Goal: Task Accomplishment & Management: Manage account settings

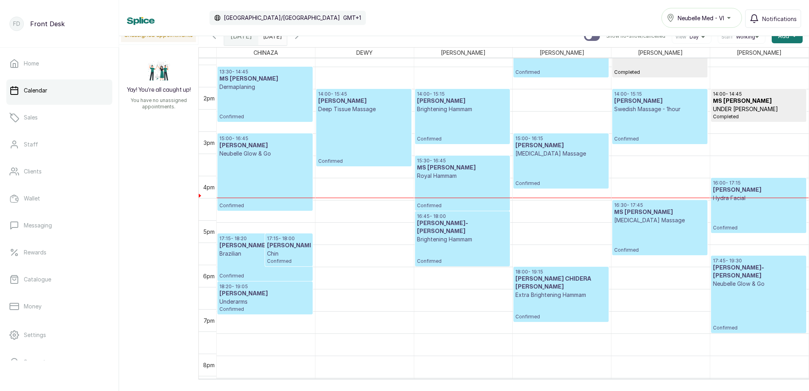
scroll to position [591, 0]
click at [302, 40] on icon "button" at bounding box center [297, 36] width 10 height 10
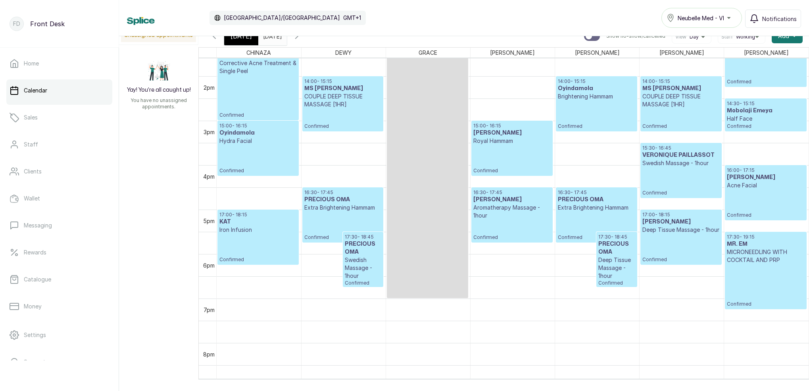
scroll to position [0, 0]
click at [765, 17] on span "Notifications" at bounding box center [779, 19] width 35 height 8
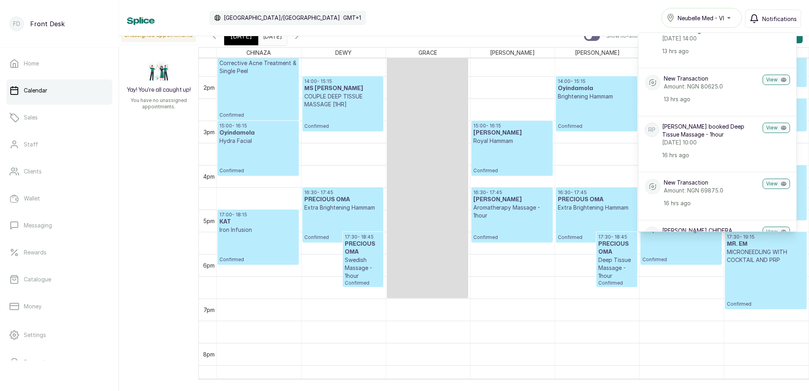
scroll to position [192, 0]
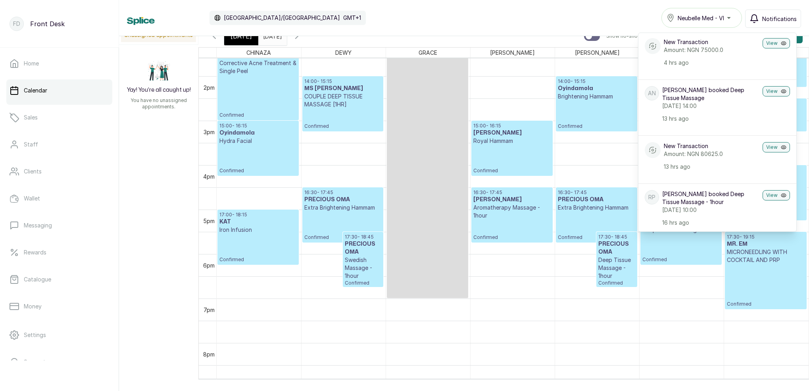
click at [606, 20] on div "Calendar [GEOGRAPHIC_DATA]/[GEOGRAPHIC_DATA] GMT+1 Neubelle Med - VI Notificati…" at bounding box center [464, 18] width 674 height 20
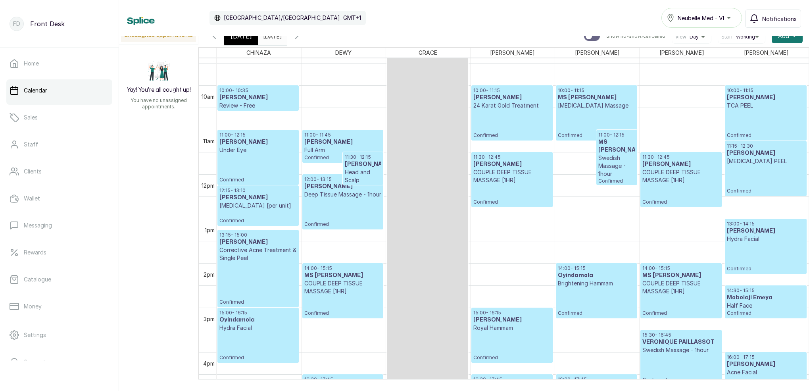
scroll to position [417, 0]
click at [244, 38] on span "[DATE]" at bounding box center [241, 36] width 21 height 10
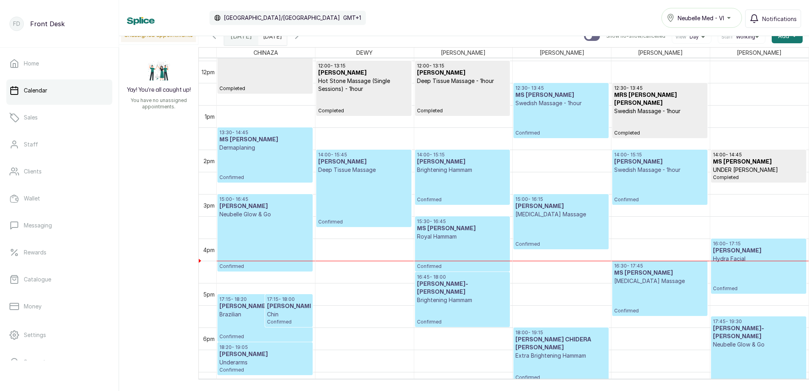
scroll to position [566, 0]
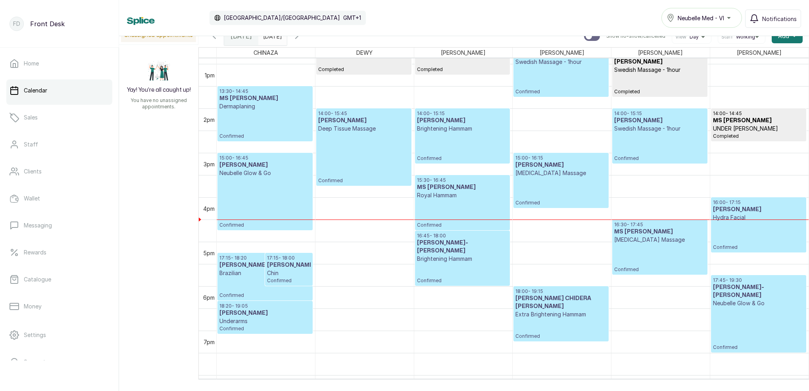
click at [302, 38] on icon "button" at bounding box center [297, 36] width 10 height 10
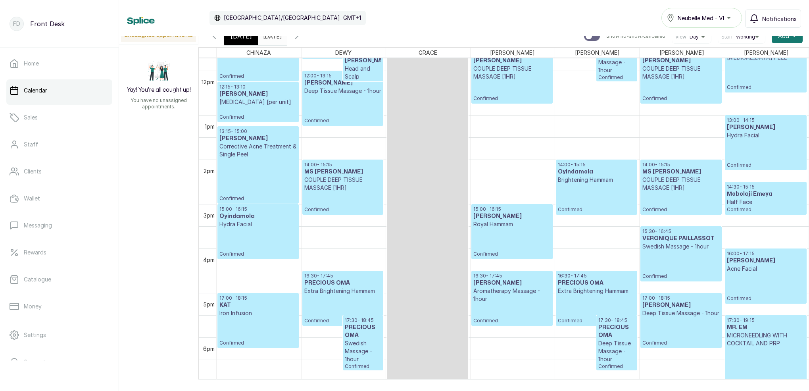
scroll to position [521, 0]
click at [245, 39] on span "[DATE]" at bounding box center [241, 36] width 21 height 10
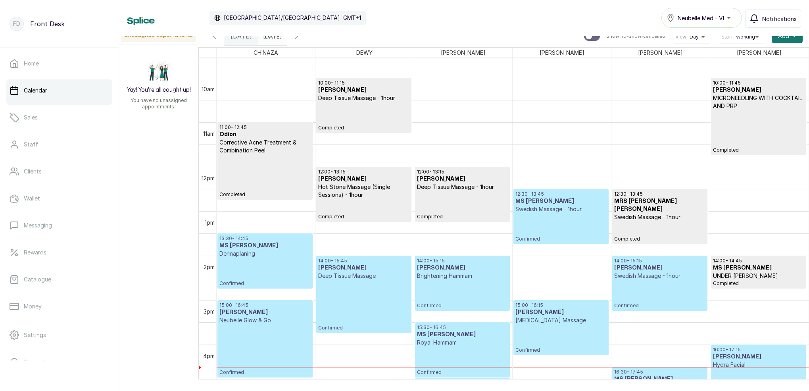
scroll to position [448, 0]
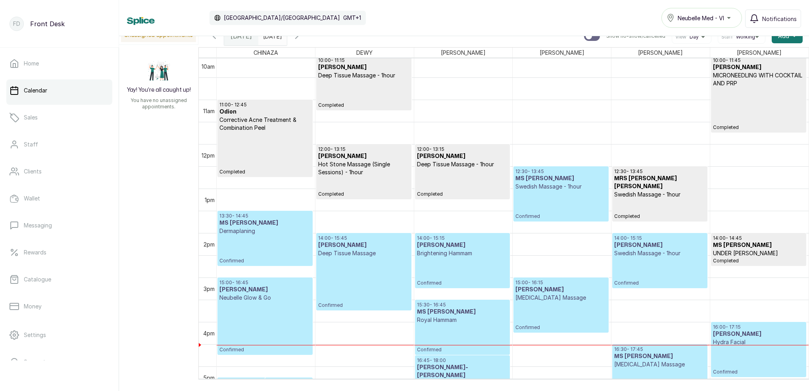
click at [264, 329] on p "Confirmed" at bounding box center [264, 327] width 91 height 51
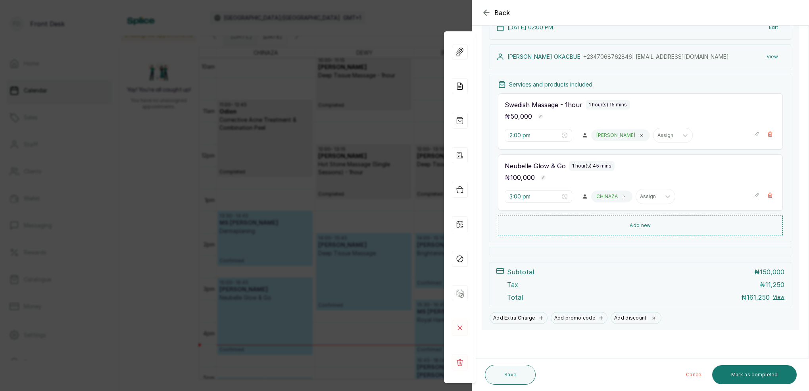
scroll to position [103, 0]
click at [483, 10] on icon "button" at bounding box center [487, 13] width 10 height 10
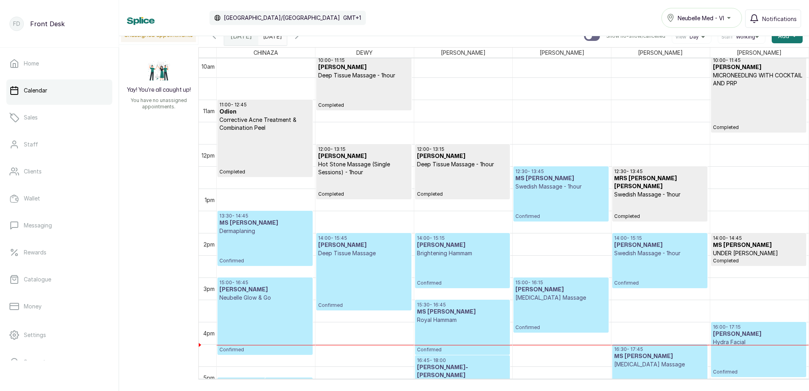
click at [252, 333] on p "Confirmed" at bounding box center [264, 327] width 91 height 51
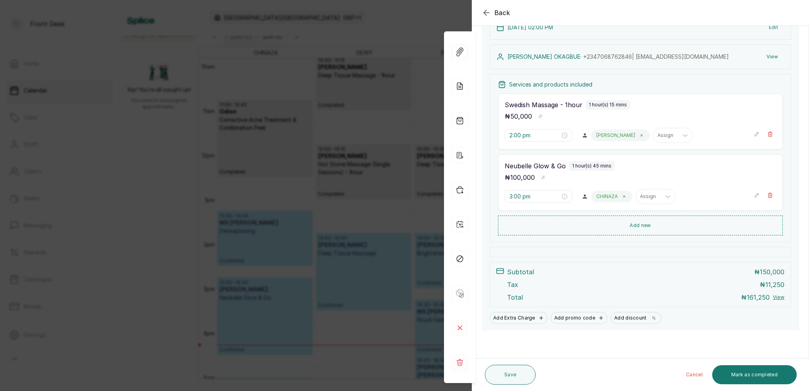
click at [485, 13] on icon "button" at bounding box center [486, 12] width 5 height 5
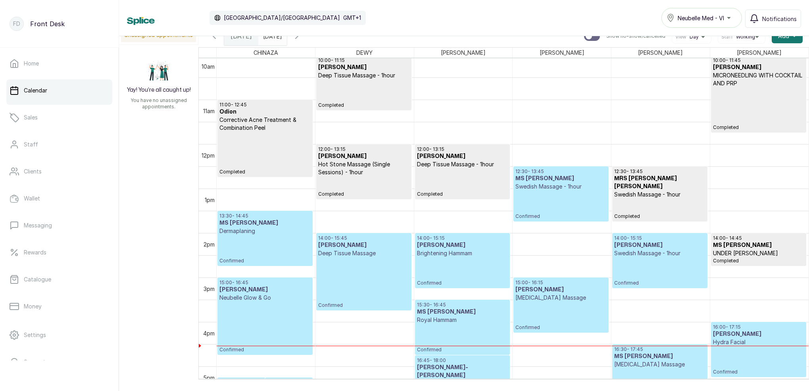
click at [274, 35] on div "Calendar [GEOGRAPHIC_DATA]/[GEOGRAPHIC_DATA] GMT+1 Neubelle Med - VI Notificati…" at bounding box center [464, 18] width 690 height 36
type input "dd/MM/yyyy"
click at [271, 37] on input "dd/MM/yyyy" at bounding box center [265, 33] width 13 height 13
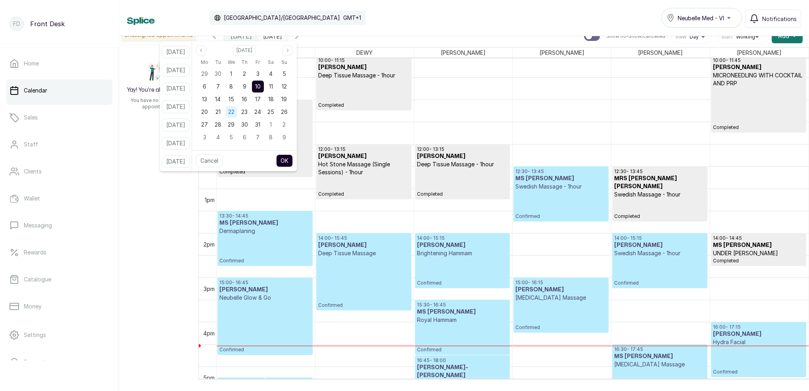
drag, startPoint x: 227, startPoint y: 100, endPoint x: 247, endPoint y: 112, distance: 23.1
click at [221, 100] on span "14" at bounding box center [218, 99] width 6 height 7
click at [293, 161] on button "OK" at bounding box center [284, 160] width 17 height 13
type input "[DATE]"
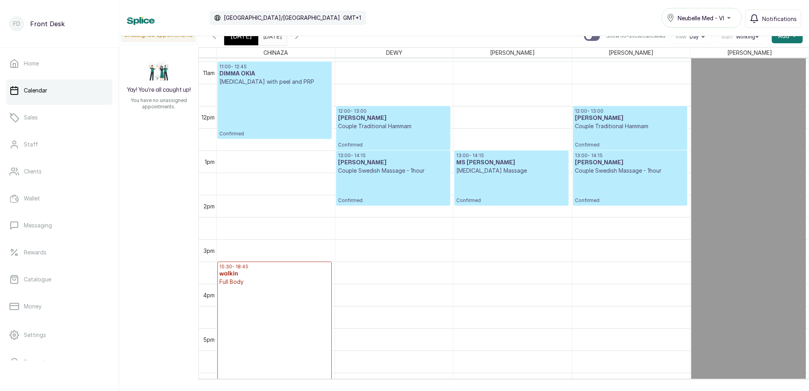
scroll to position [494, 0]
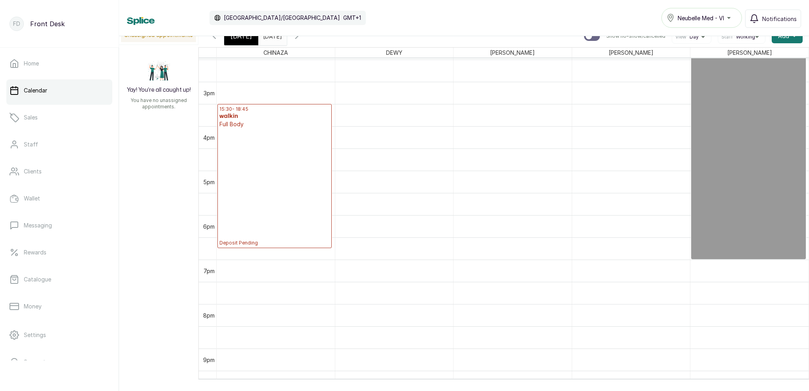
click at [275, 202] on p "Deposit Pending" at bounding box center [274, 187] width 110 height 118
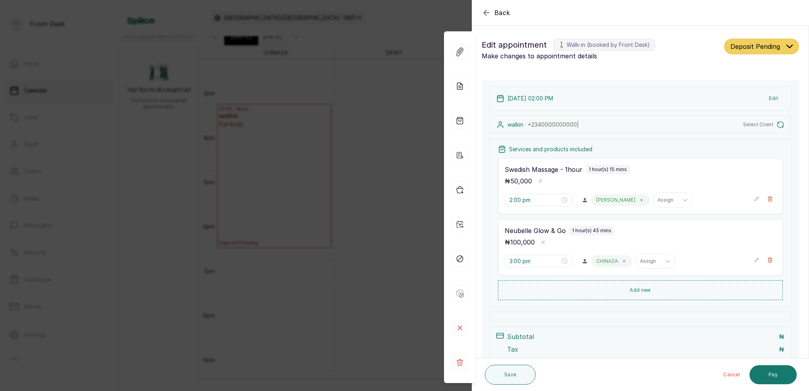
type input "3:30 pm"
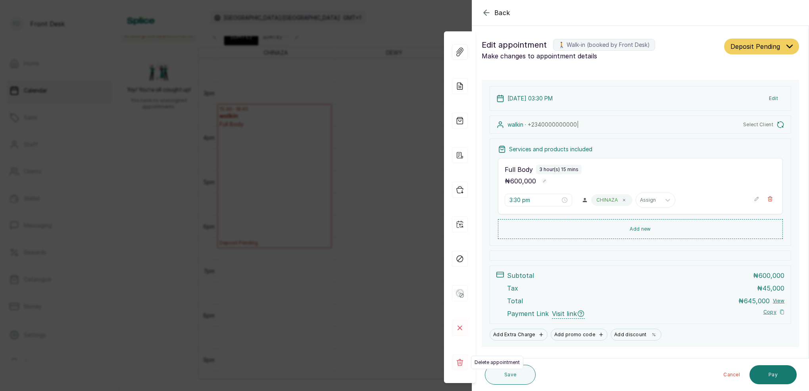
click at [460, 361] on rect at bounding box center [460, 362] width 16 height 16
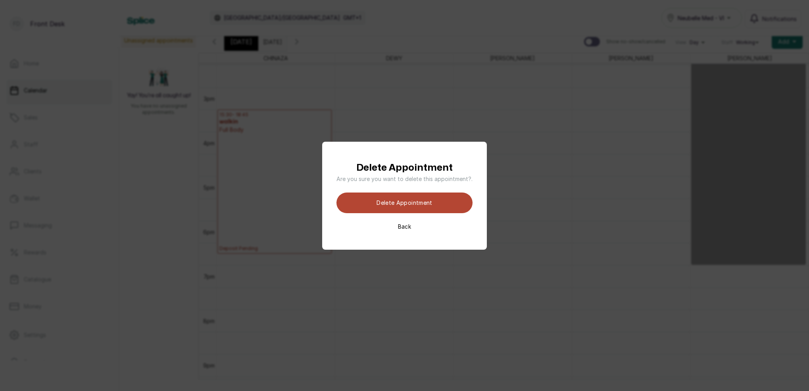
click at [428, 202] on button "Delete appointment" at bounding box center [404, 202] width 136 height 21
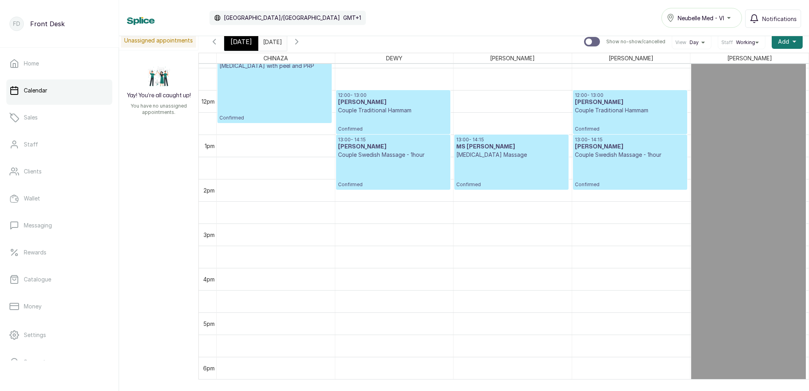
scroll to position [503, 0]
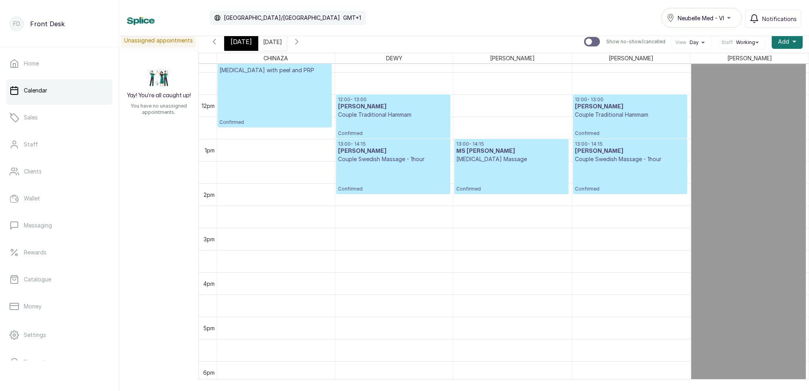
click at [217, 46] on icon "button" at bounding box center [215, 42] width 10 height 10
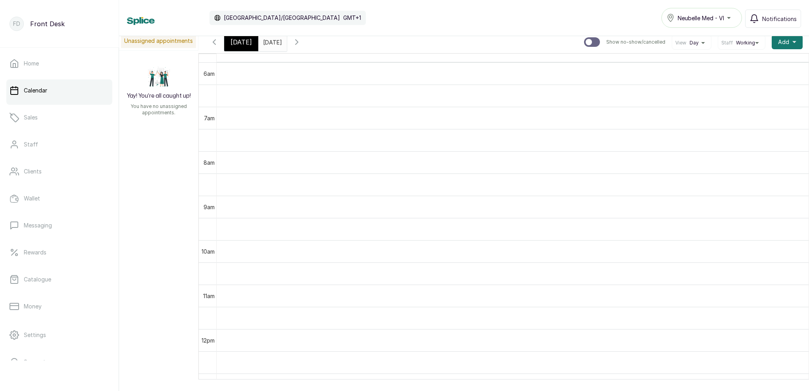
scroll to position [4, 0]
click at [211, 42] on icon "button" at bounding box center [215, 43] width 10 height 10
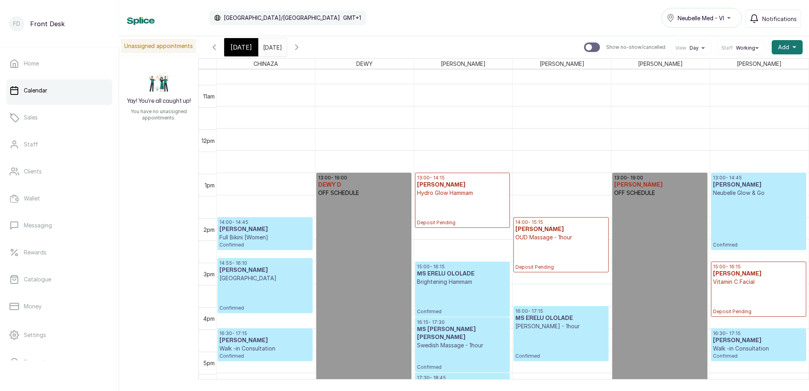
scroll to position [473, 0]
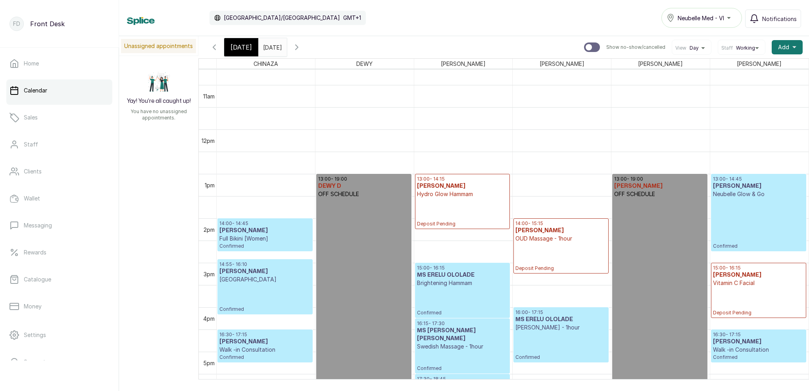
click at [271, 42] on input "[DATE]" at bounding box center [265, 44] width 13 height 13
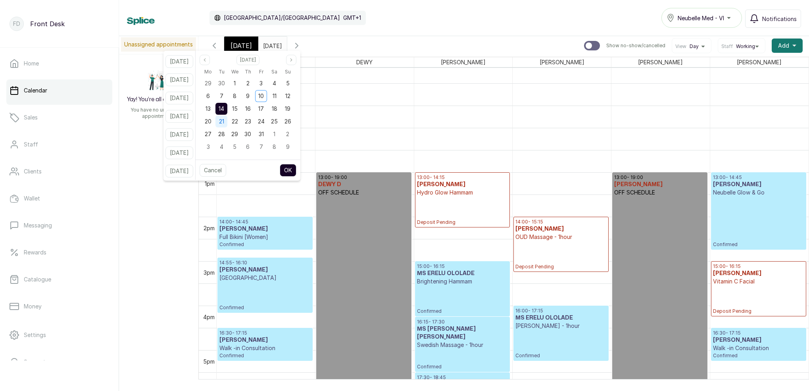
click at [224, 121] on span "21" at bounding box center [221, 121] width 5 height 7
click at [296, 169] on button "OK" at bounding box center [288, 170] width 17 height 13
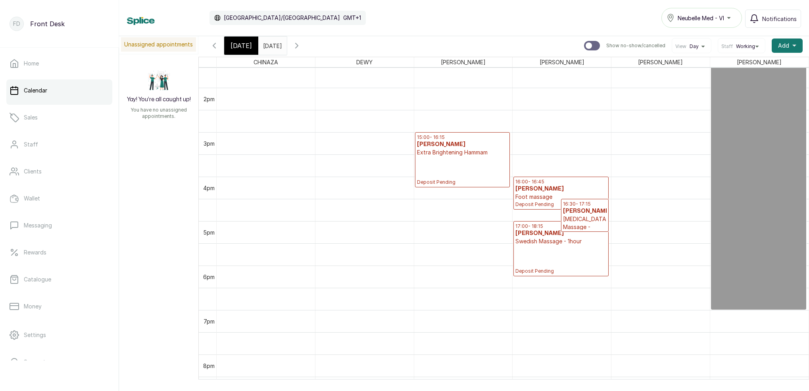
scroll to position [600, 0]
click at [271, 45] on input "[DATE]" at bounding box center [265, 43] width 13 height 13
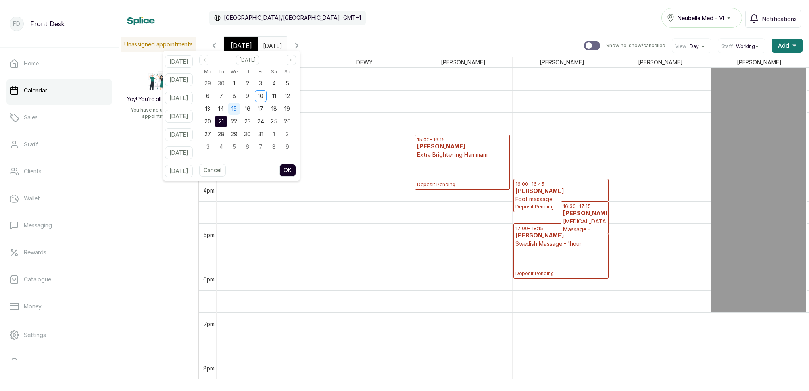
drag, startPoint x: 231, startPoint y: 108, endPoint x: 239, endPoint y: 112, distance: 9.6
click at [224, 108] on span "14" at bounding box center [221, 108] width 6 height 7
click at [296, 171] on button "OK" at bounding box center [287, 170] width 17 height 13
type input "[DATE]"
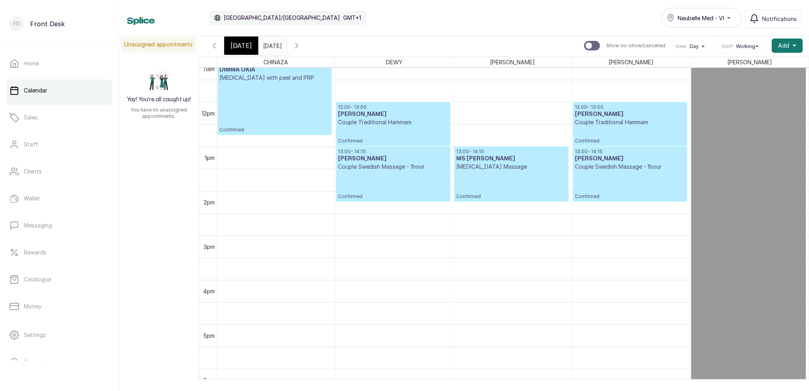
scroll to position [500, 0]
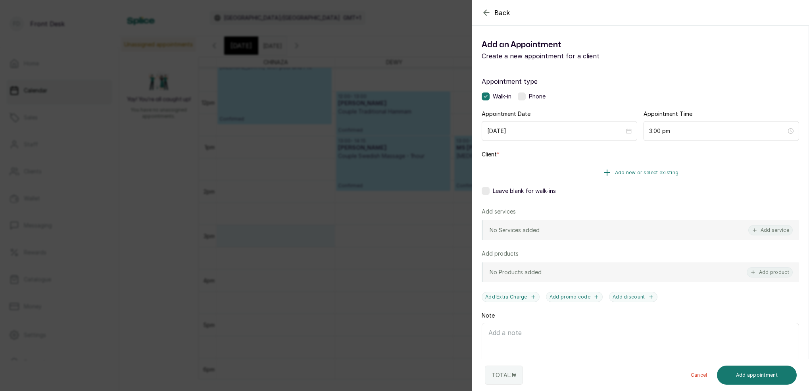
click at [630, 175] on button "Add new or select existing" at bounding box center [640, 172] width 317 height 22
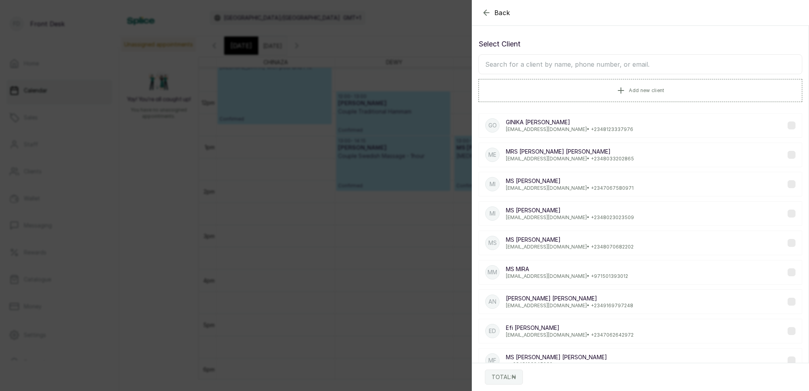
click at [590, 66] on input "text" at bounding box center [641, 64] width 324 height 20
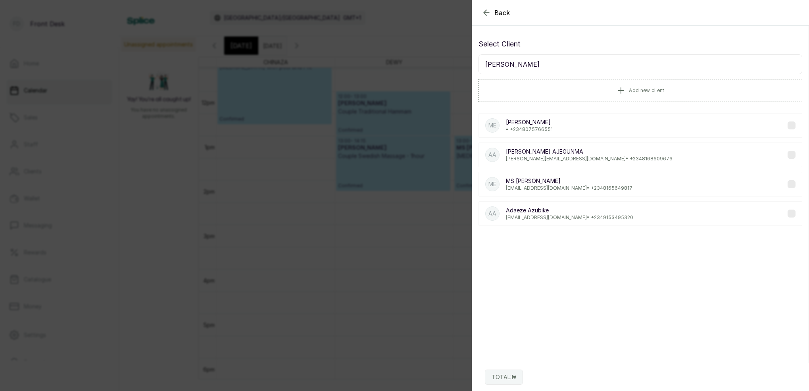
type input "[PERSON_NAME]"
click at [519, 188] on p "[EMAIL_ADDRESS][DOMAIN_NAME] • [PHONE_NUMBER]" at bounding box center [569, 188] width 127 height 6
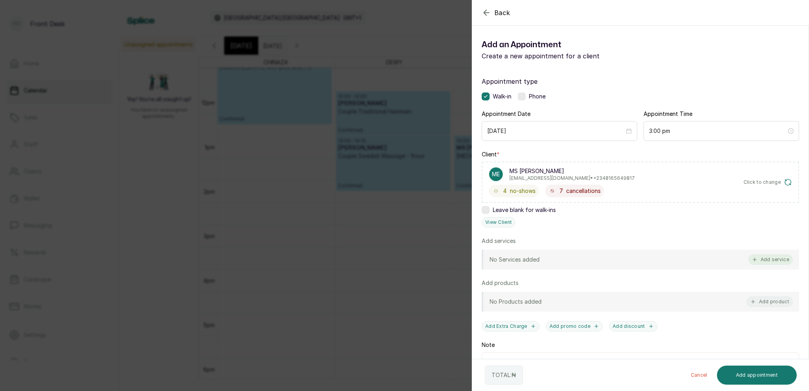
click at [772, 260] on button "Add service" at bounding box center [770, 259] width 44 height 10
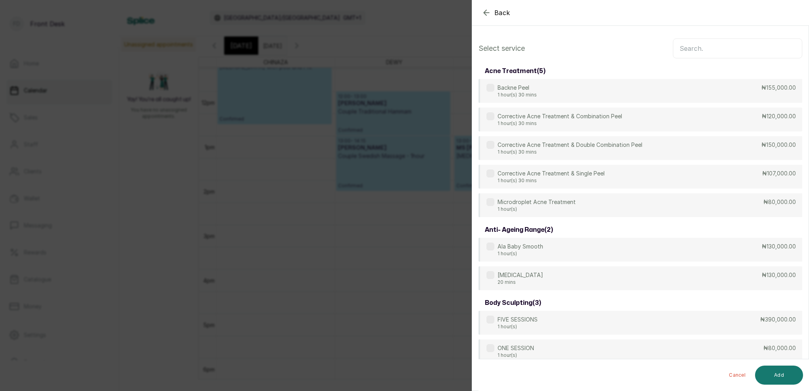
click at [689, 53] on input "text" at bounding box center [737, 48] width 129 height 20
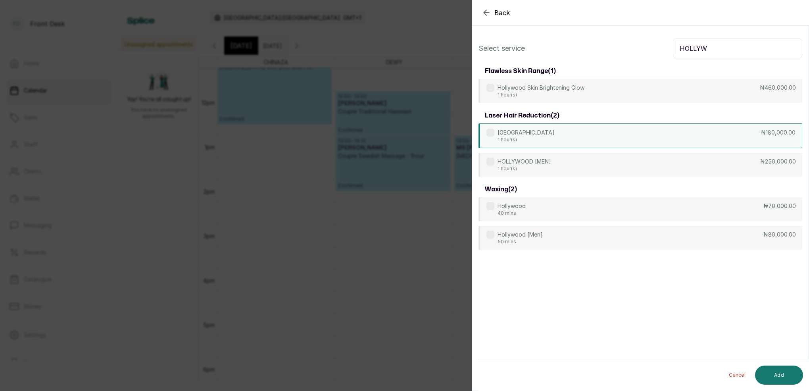
type input "HOLLYW"
drag, startPoint x: 524, startPoint y: 132, endPoint x: 528, endPoint y: 134, distance: 4.4
click at [525, 133] on p "[GEOGRAPHIC_DATA]" at bounding box center [526, 133] width 57 height 8
click at [780, 371] on button "Add" at bounding box center [779, 374] width 48 height 19
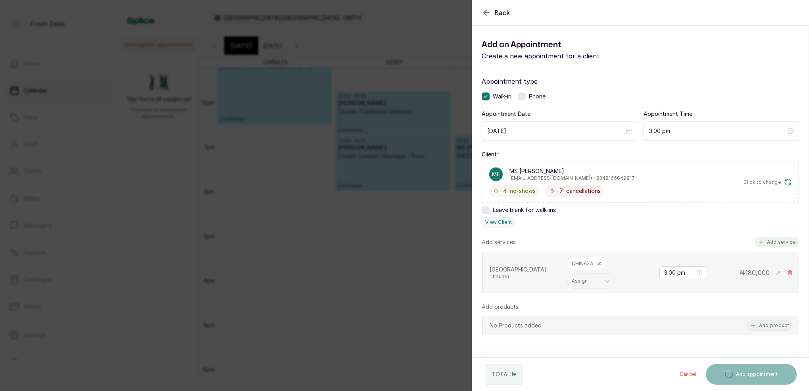
click at [779, 244] on button "Add service" at bounding box center [777, 242] width 44 height 10
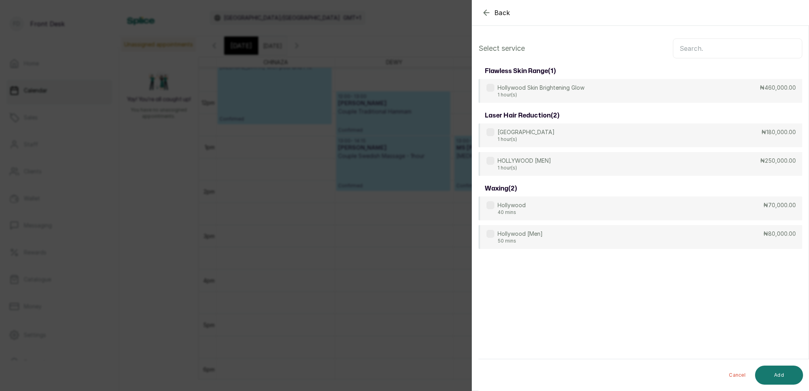
click at [691, 47] on input "text" at bounding box center [737, 48] width 129 height 20
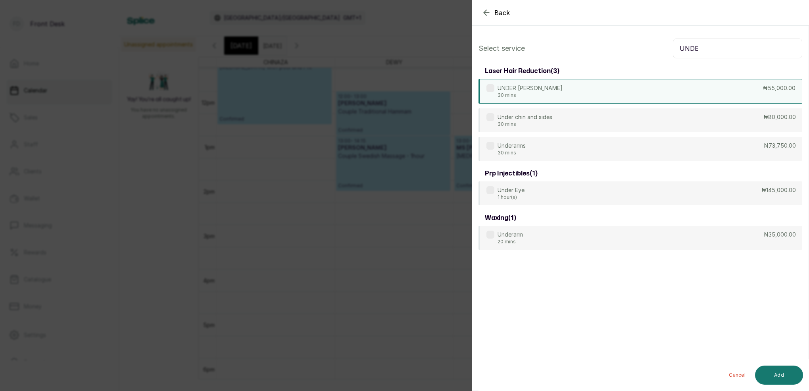
type input "UNDE"
click at [530, 93] on p "30 mins" at bounding box center [530, 95] width 65 height 6
click at [535, 148] on div "Underarms 30 mins ₦73,750.00" at bounding box center [641, 149] width 324 height 25
click at [785, 375] on button "Add" at bounding box center [779, 374] width 48 height 19
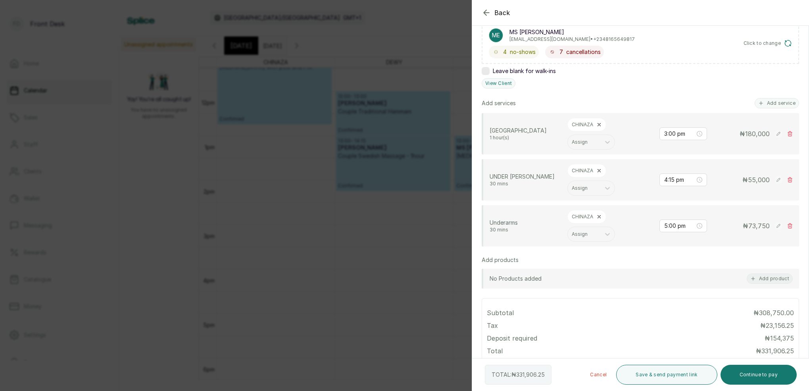
scroll to position [133, 0]
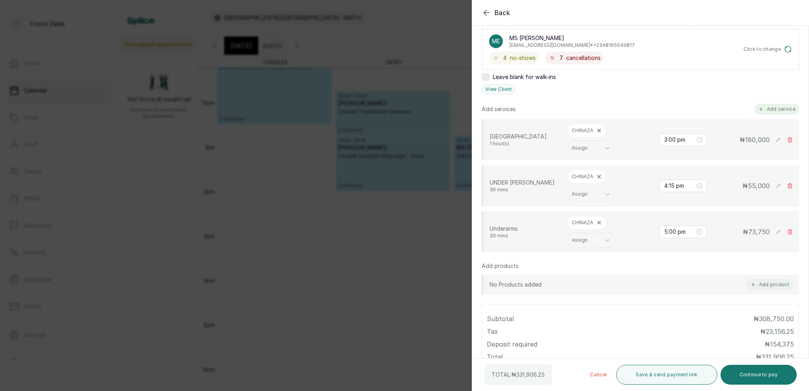
click at [777, 111] on button "Add service" at bounding box center [777, 109] width 44 height 10
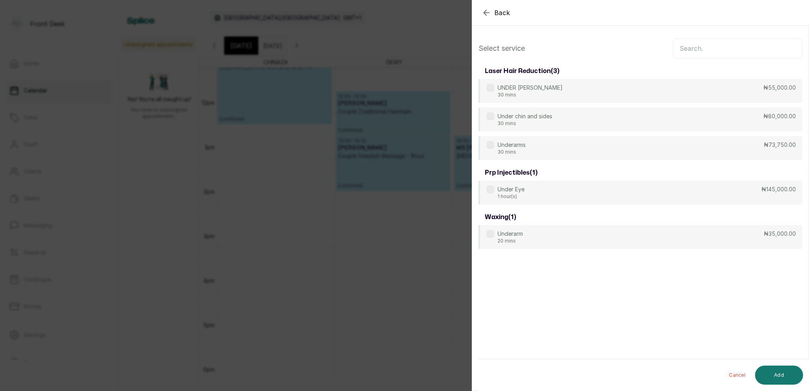
click at [696, 52] on input "text" at bounding box center [737, 48] width 129 height 20
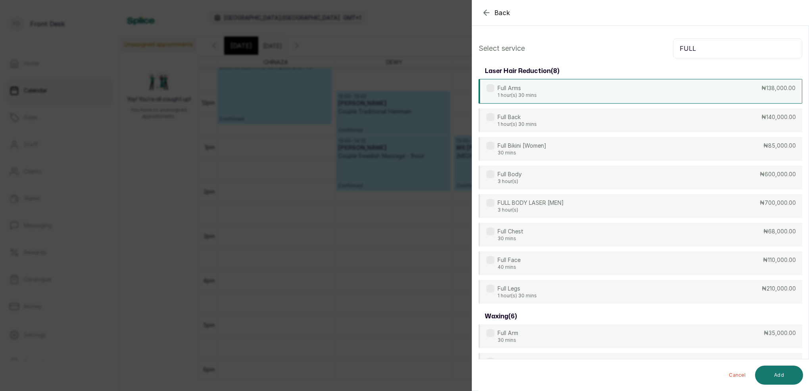
type input "FULL"
click at [530, 94] on p "1 hour(s) 30 mins" at bounding box center [517, 95] width 39 height 6
click at [786, 377] on button "Add" at bounding box center [779, 374] width 48 height 19
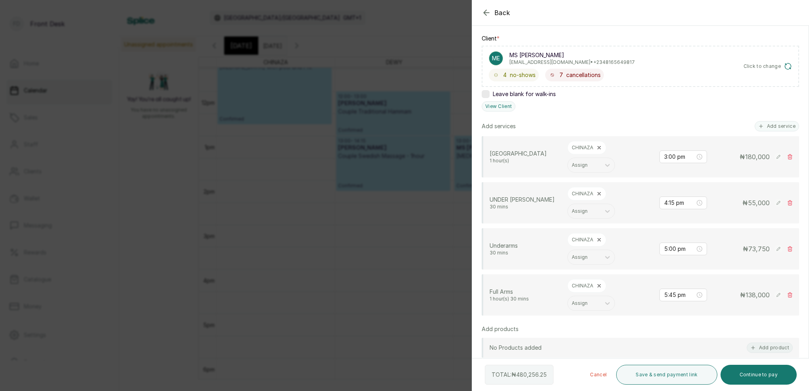
scroll to position [121, 0]
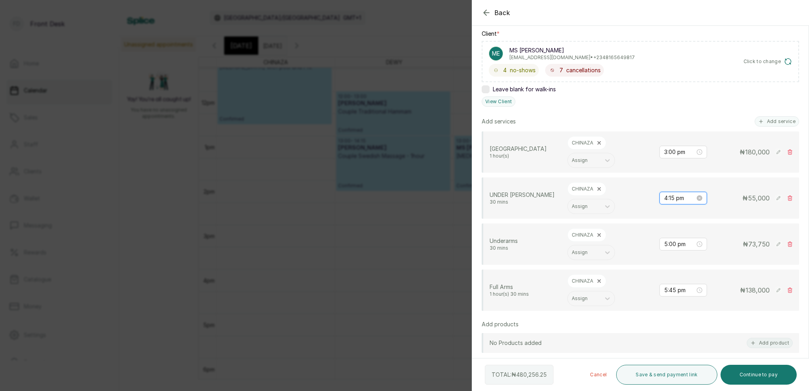
click at [677, 196] on input "4:15 pm" at bounding box center [679, 198] width 31 height 9
click at [671, 245] on div "03" at bounding box center [670, 247] width 19 height 11
type input "3:00 pm"
drag, startPoint x: 694, startPoint y: 211, endPoint x: 717, endPoint y: 224, distance: 25.7
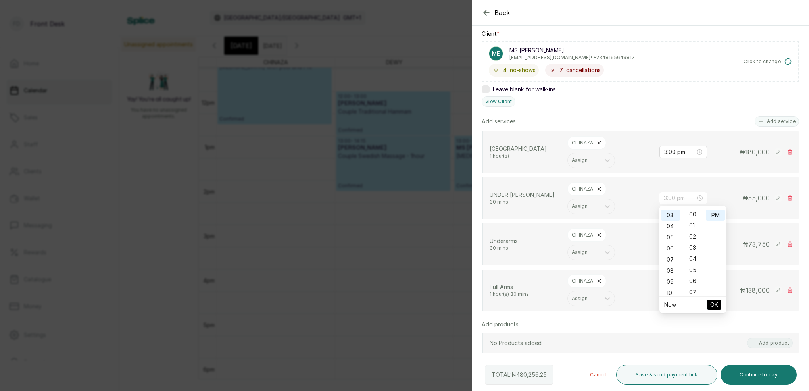
click at [694, 212] on div "00" at bounding box center [693, 214] width 19 height 11
click at [715, 303] on span "OK" at bounding box center [714, 304] width 8 height 15
click at [668, 246] on input "5:00 pm" at bounding box center [679, 244] width 31 height 9
drag, startPoint x: 671, startPoint y: 302, endPoint x: 713, endPoint y: 303, distance: 42.1
click at [671, 302] on div "04" at bounding box center [670, 304] width 19 height 11
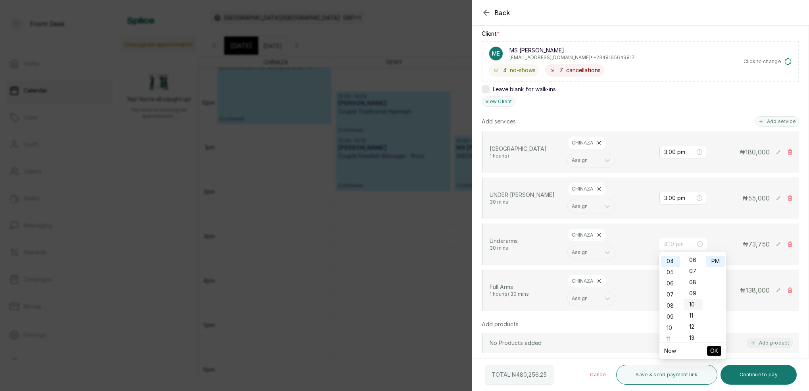
scroll to position [83, 0]
click at [692, 313] on div "15" at bounding box center [693, 313] width 19 height 11
type input "4:15 pm"
click at [715, 351] on span "OK" at bounding box center [714, 350] width 8 height 15
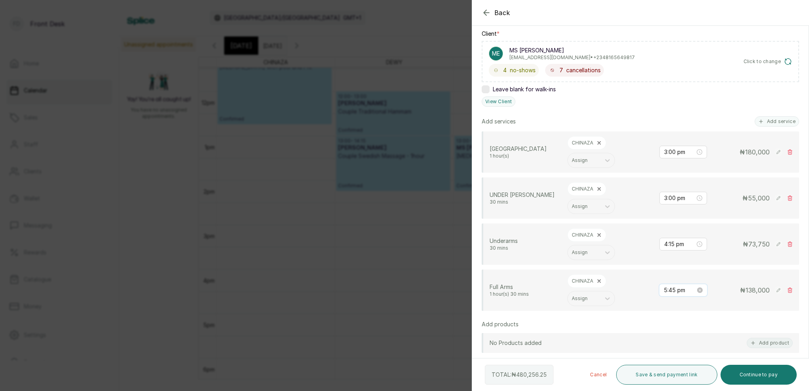
click at [677, 291] on input "5:45 pm" at bounding box center [680, 290] width 32 height 9
drag, startPoint x: 672, startPoint y: 207, endPoint x: 696, endPoint y: 209, distance: 24.7
click at [672, 208] on div "04" at bounding box center [670, 209] width 19 height 11
click at [694, 220] on div "15" at bounding box center [693, 223] width 19 height 11
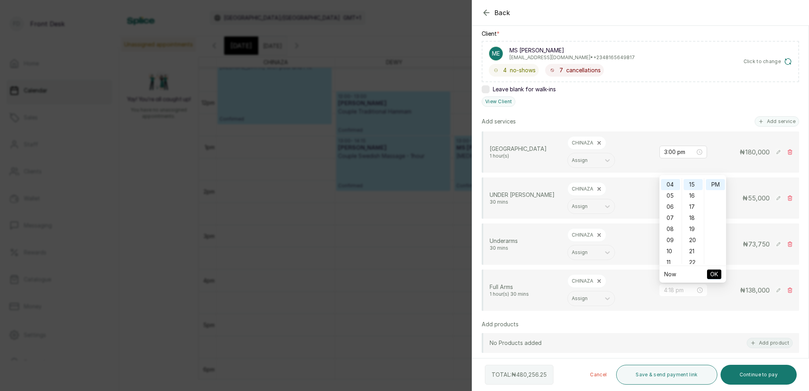
type input "4:15 pm"
drag, startPoint x: 716, startPoint y: 186, endPoint x: 719, endPoint y: 199, distance: 13.8
click at [716, 186] on div "PM" at bounding box center [715, 184] width 19 height 11
click at [713, 275] on span "OK" at bounding box center [714, 274] width 8 height 15
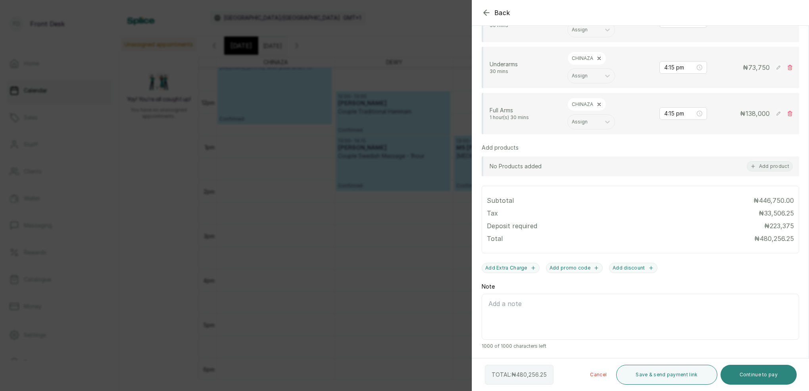
click at [766, 372] on button "Continue to pay" at bounding box center [759, 375] width 77 height 20
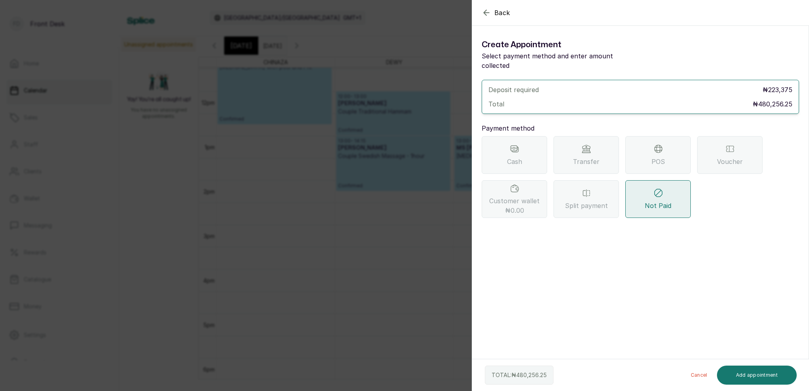
click at [484, 15] on icon "button" at bounding box center [487, 13] width 10 height 10
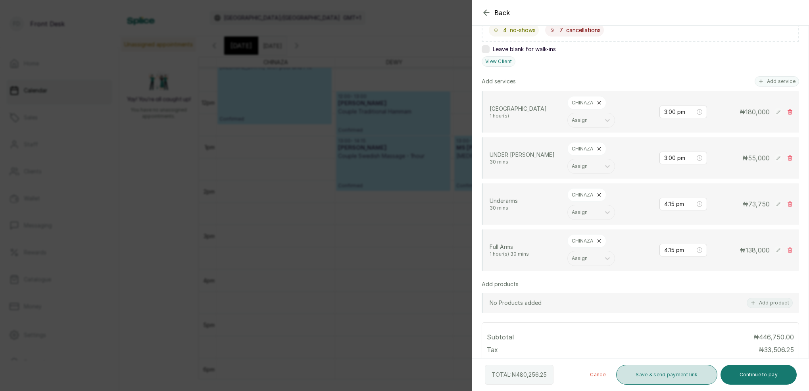
click at [667, 379] on button "Save & send payment link" at bounding box center [666, 375] width 101 height 20
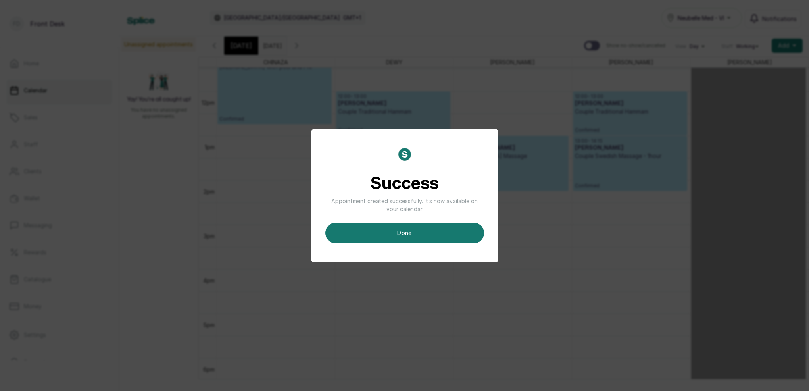
drag, startPoint x: 414, startPoint y: 235, endPoint x: 435, endPoint y: 243, distance: 22.3
click at [414, 236] on button "done" at bounding box center [404, 233] width 159 height 21
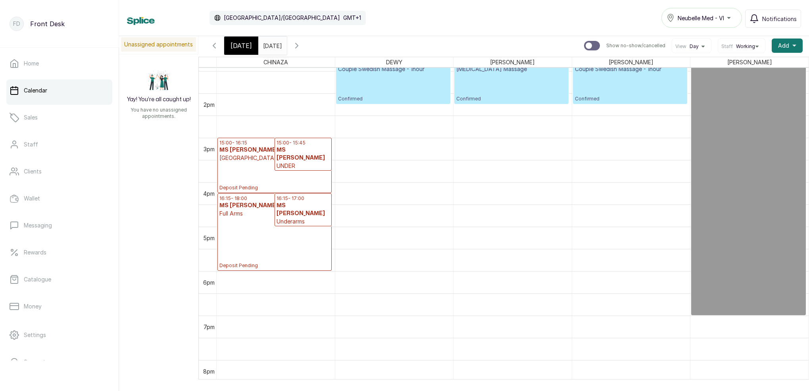
scroll to position [598, 0]
click at [238, 47] on span "[DATE]" at bounding box center [241, 46] width 21 height 10
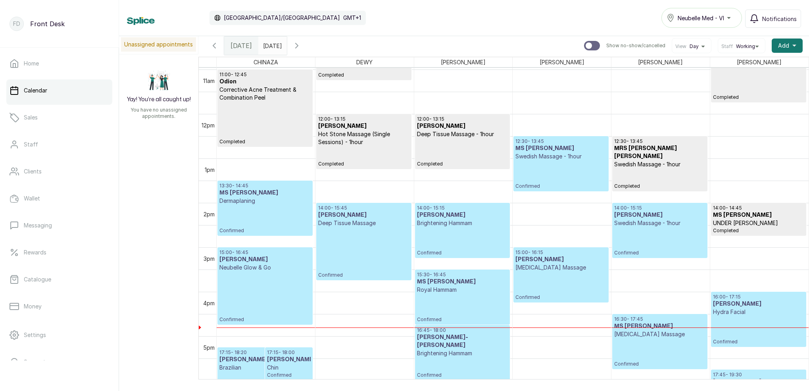
scroll to position [487, 0]
click at [302, 45] on icon "button" at bounding box center [297, 46] width 10 height 10
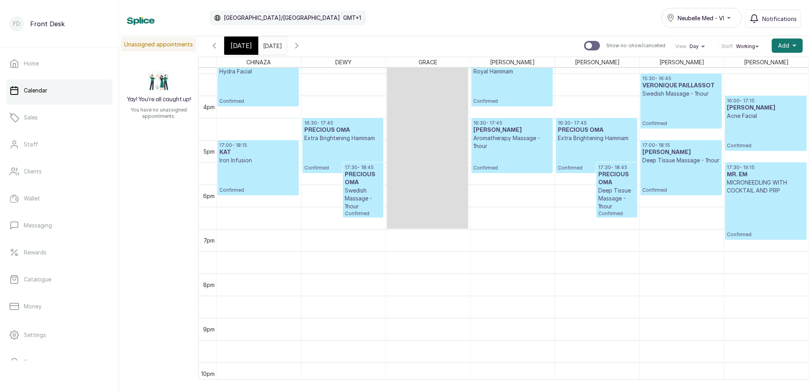
scroll to position [684, 0]
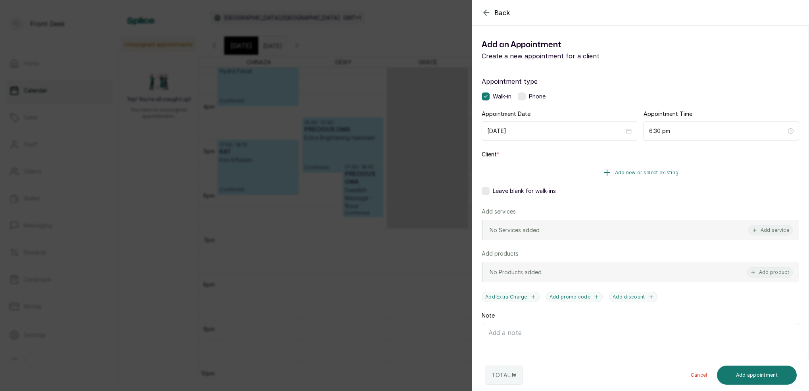
click at [660, 177] on button "Add new or select existing" at bounding box center [640, 172] width 317 height 22
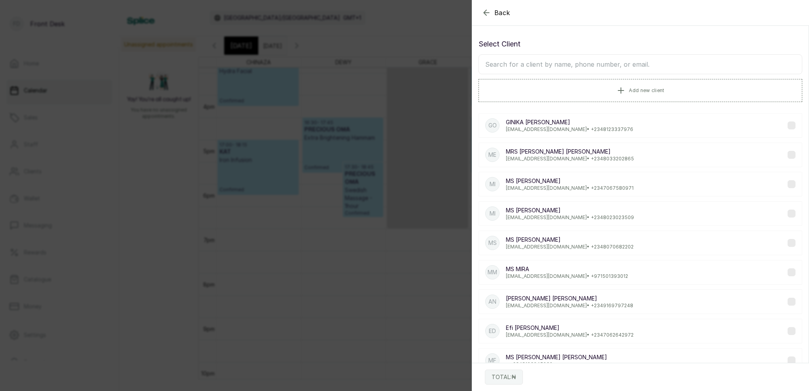
click at [609, 59] on input "text" at bounding box center [641, 64] width 324 height 20
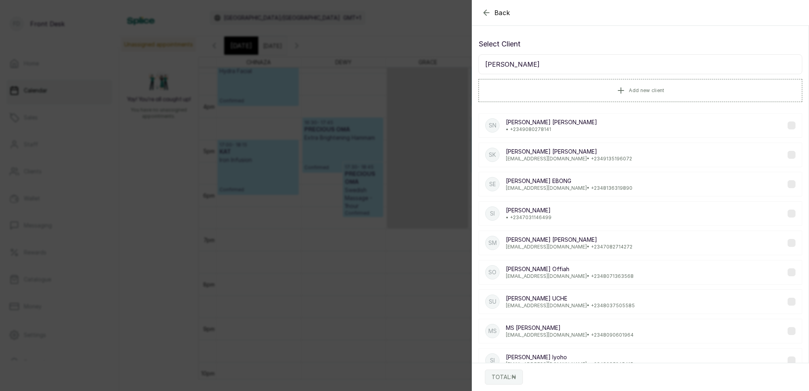
scroll to position [9, 0]
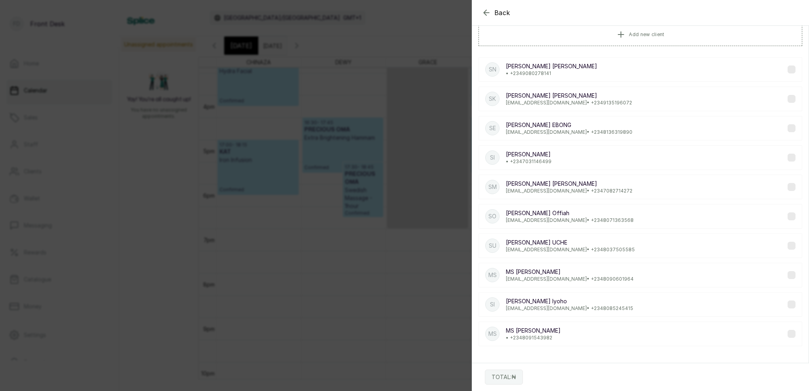
type input "[PERSON_NAME]"
click at [583, 277] on p "[EMAIL_ADDRESS][DOMAIN_NAME] • [PHONE_NUMBER]" at bounding box center [570, 279] width 128 height 6
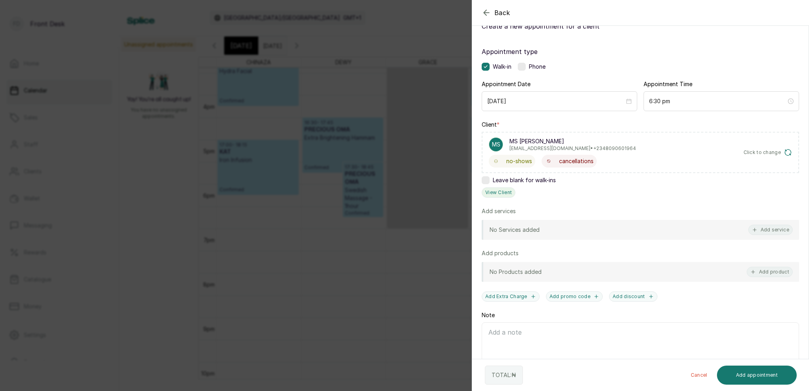
click at [494, 194] on button "View Client" at bounding box center [499, 192] width 34 height 10
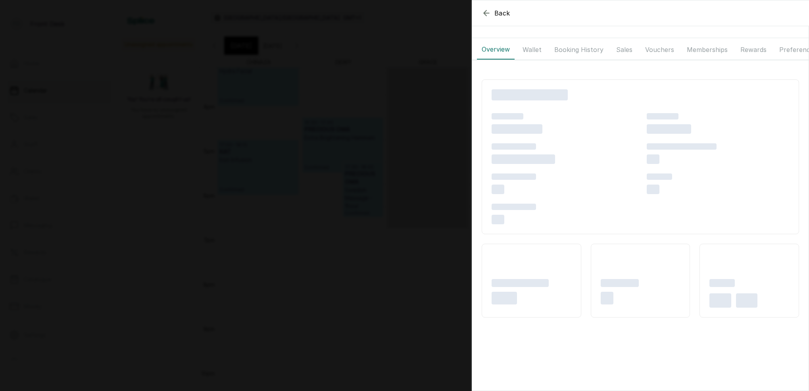
click at [577, 54] on button "Booking History" at bounding box center [579, 50] width 59 height 20
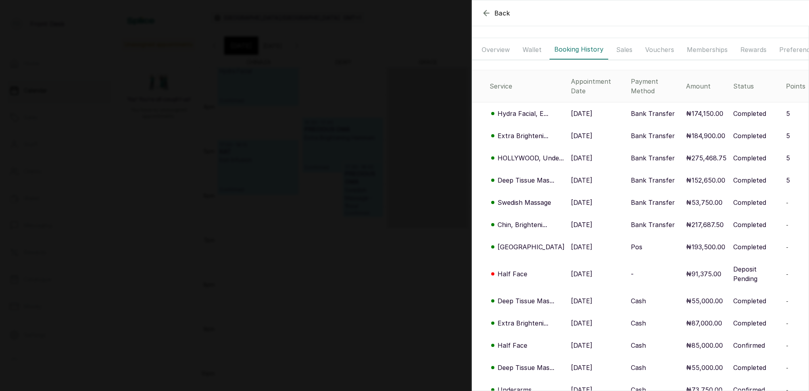
click at [541, 47] on button "Wallet" at bounding box center [532, 50] width 29 height 20
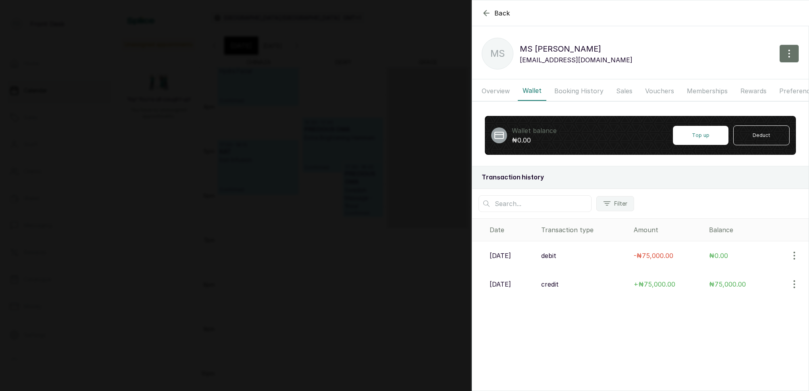
click at [566, 90] on button "Booking History" at bounding box center [579, 91] width 59 height 20
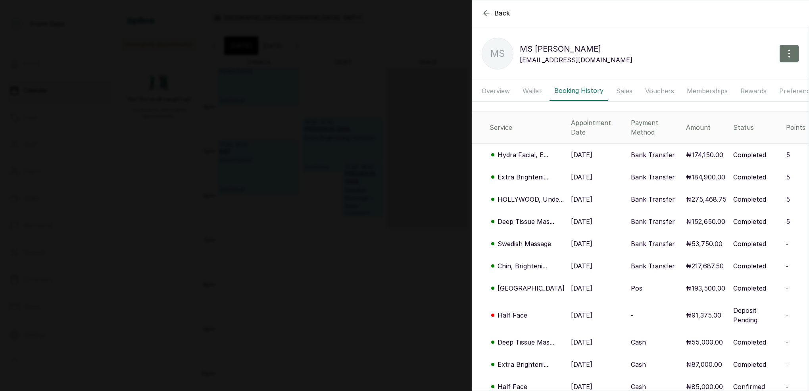
click at [518, 202] on p "HOLLYWOOD, Unde..." at bounding box center [531, 199] width 66 height 10
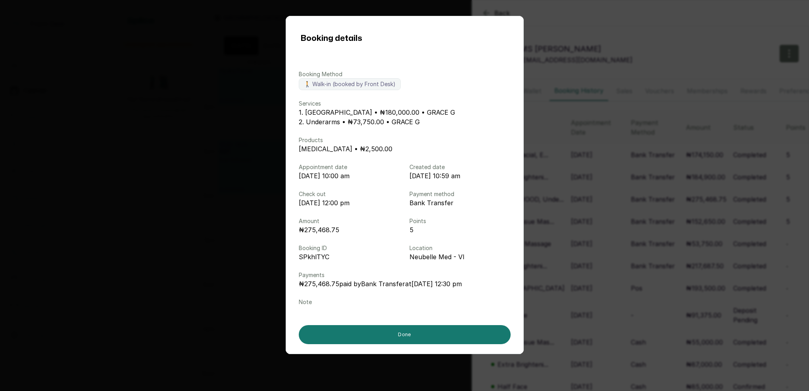
drag, startPoint x: 542, startPoint y: 11, endPoint x: 527, endPoint y: 6, distance: 15.7
click at [542, 11] on div "Booking details Booking Method 🚶 Walk-in (booked by Front Desk) Services 1. [GE…" at bounding box center [404, 195] width 809 height 391
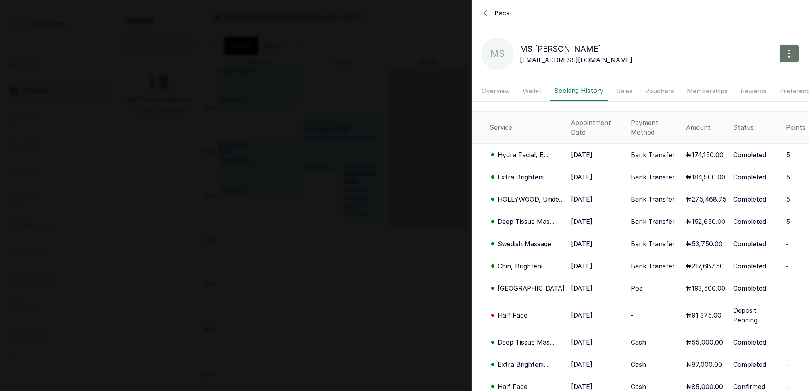
click at [485, 14] on icon "button" at bounding box center [486, 12] width 5 height 5
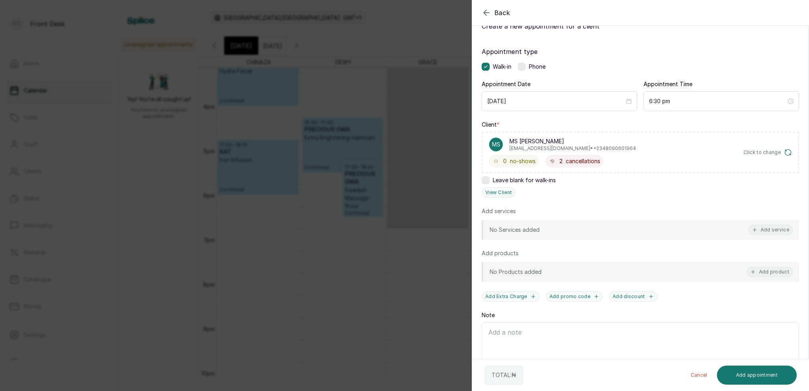
click at [485, 14] on icon "button" at bounding box center [486, 12] width 5 height 5
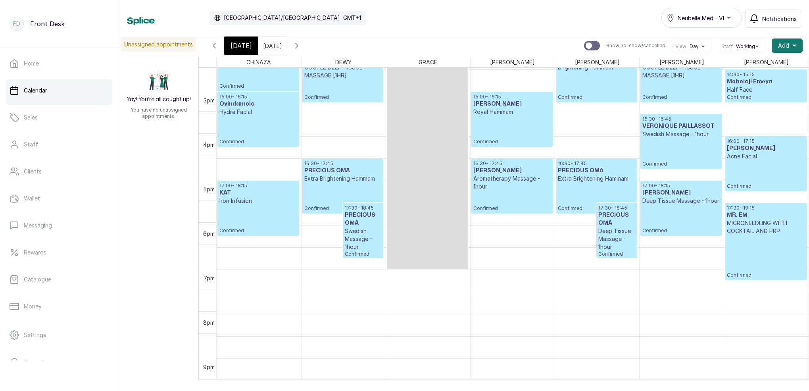
scroll to position [646, 0]
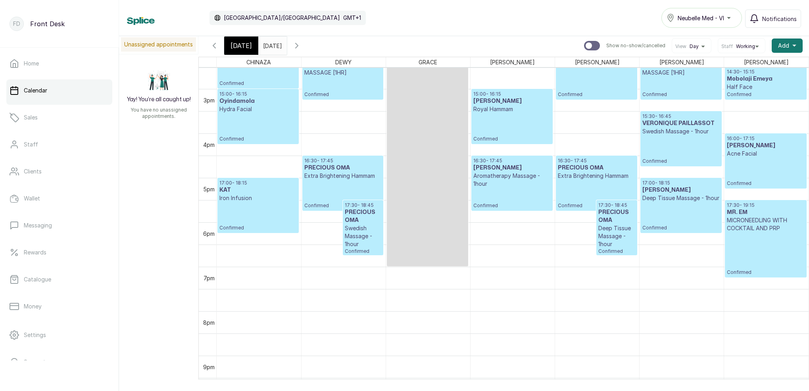
click at [244, 46] on span "[DATE]" at bounding box center [241, 46] width 21 height 10
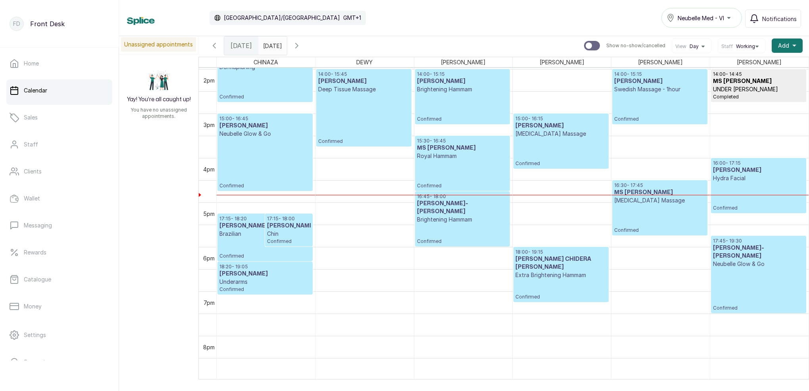
scroll to position [623, 0]
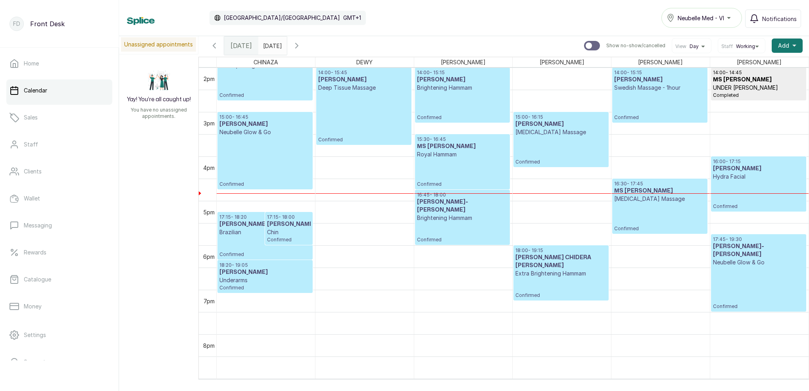
click at [302, 46] on icon "button" at bounding box center [297, 46] width 10 height 10
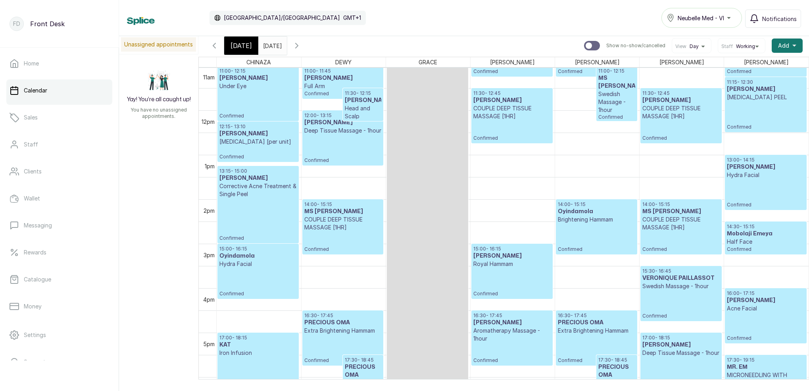
scroll to position [531, 0]
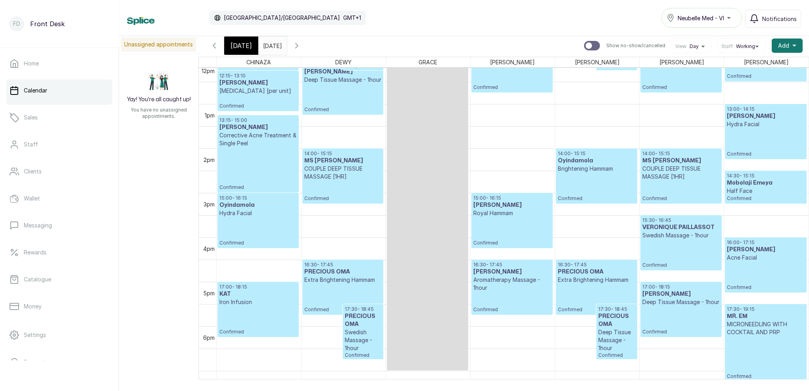
click at [302, 46] on icon "button" at bounding box center [297, 46] width 10 height 10
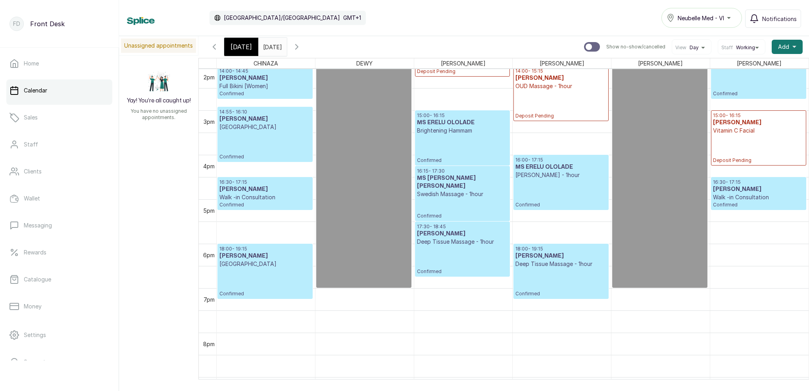
scroll to position [628, 0]
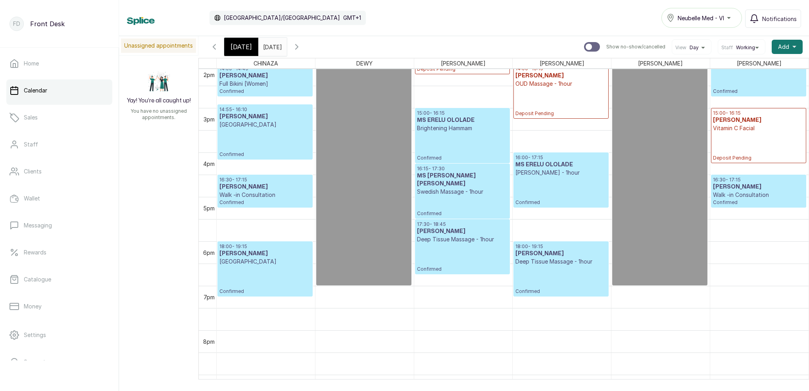
click at [211, 48] on icon "button" at bounding box center [215, 47] width 10 height 10
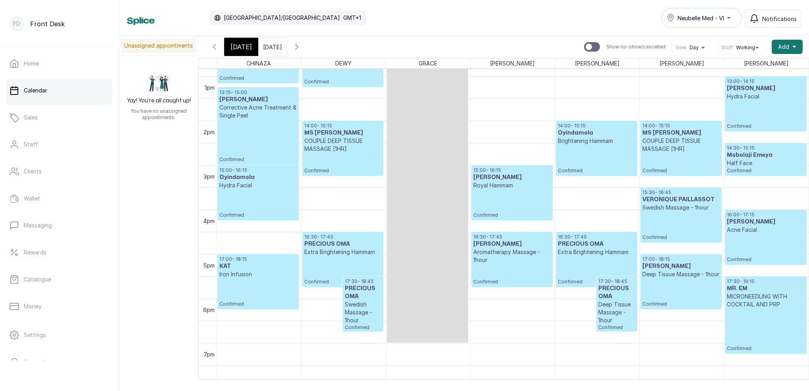
scroll to position [571, 0]
click at [271, 48] on input "[DATE]" at bounding box center [265, 44] width 13 height 13
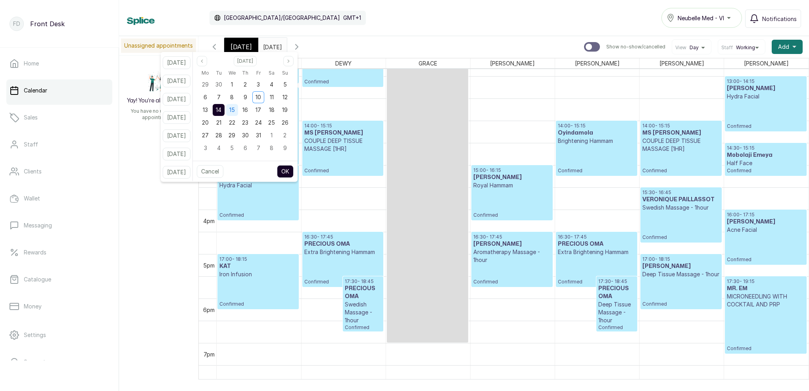
click at [235, 108] on span "15" at bounding box center [232, 109] width 6 height 7
click at [293, 169] on button "OK" at bounding box center [285, 171] width 17 height 13
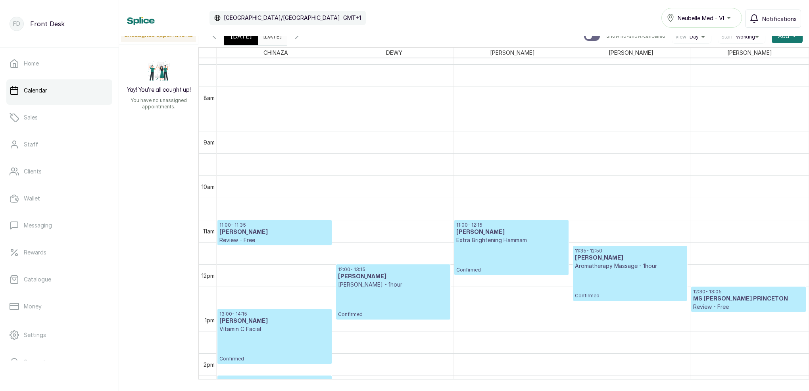
scroll to position [442, 0]
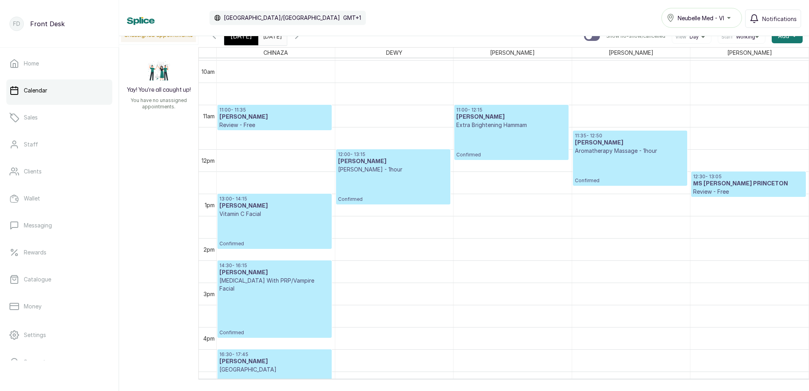
click at [212, 39] on icon "button" at bounding box center [215, 36] width 10 height 10
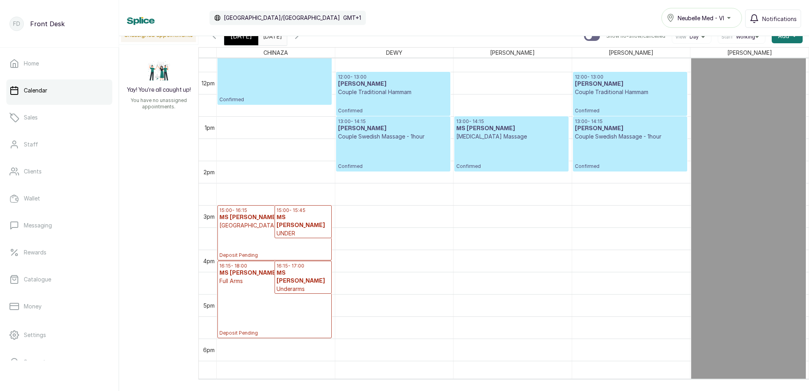
scroll to position [523, 0]
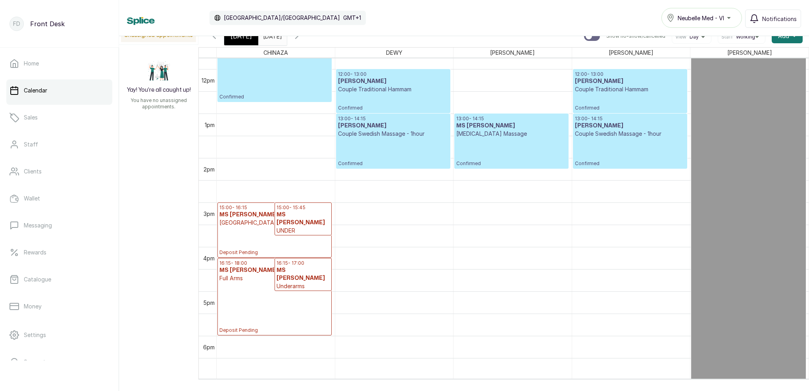
click at [302, 40] on icon "button" at bounding box center [297, 36] width 10 height 10
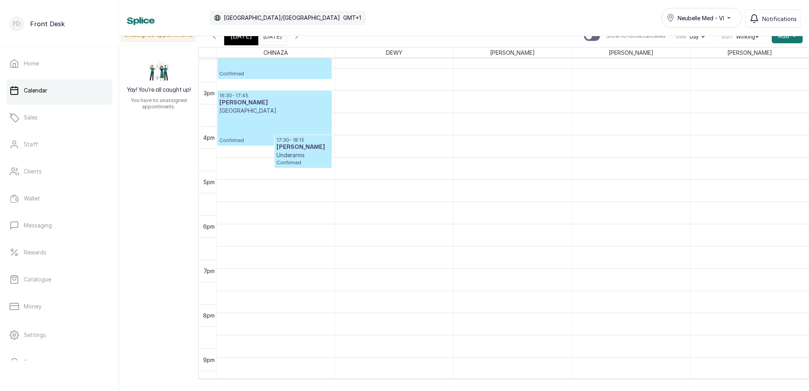
scroll to position [701, 0]
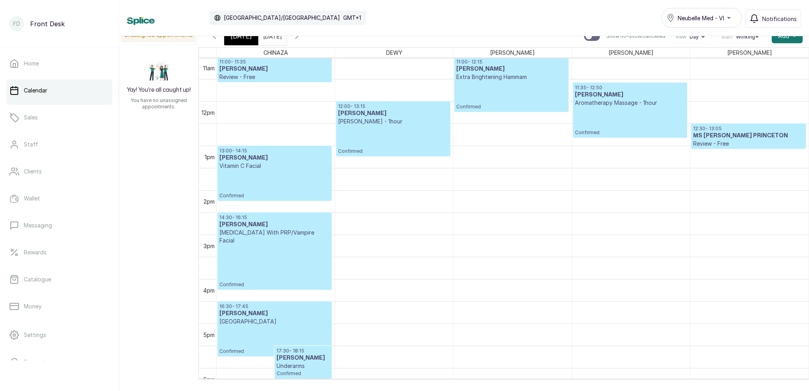
click at [240, 38] on span "[DATE]" at bounding box center [241, 36] width 21 height 10
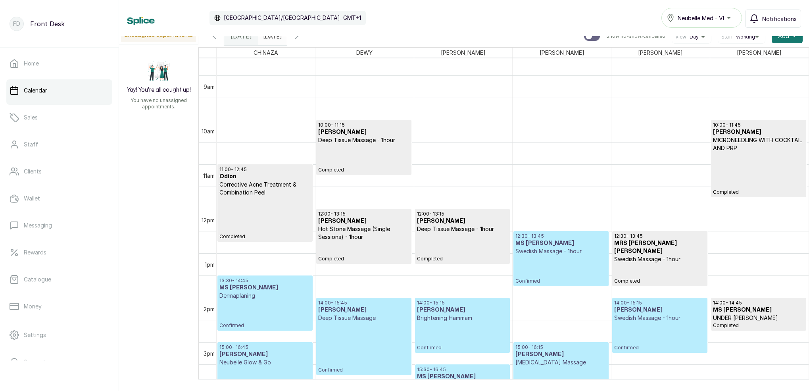
scroll to position [412, 0]
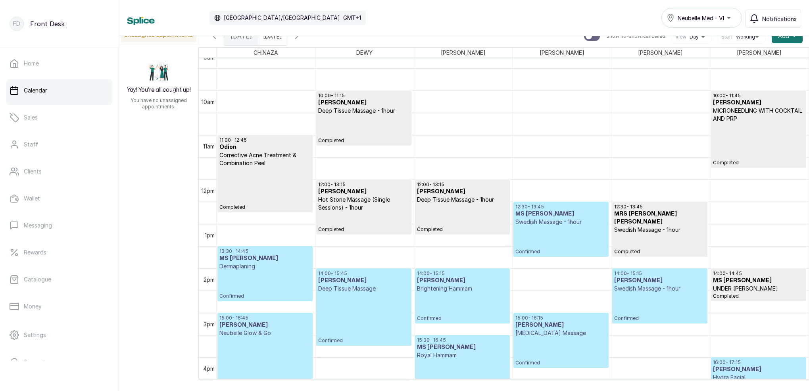
click at [302, 38] on icon "button" at bounding box center [297, 36] width 10 height 10
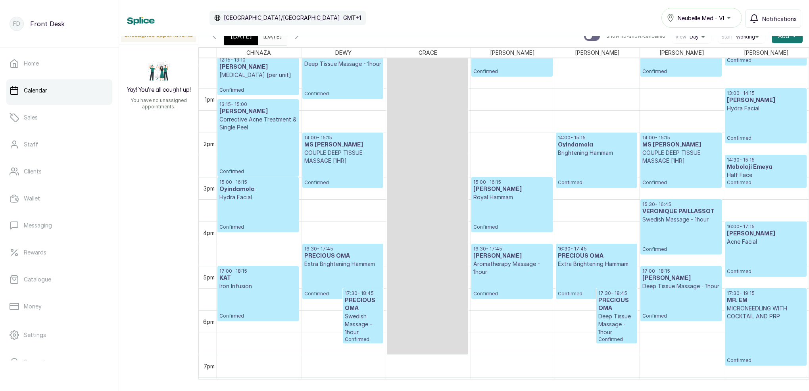
scroll to position [0, 0]
click at [302, 40] on icon "button" at bounding box center [297, 36] width 10 height 10
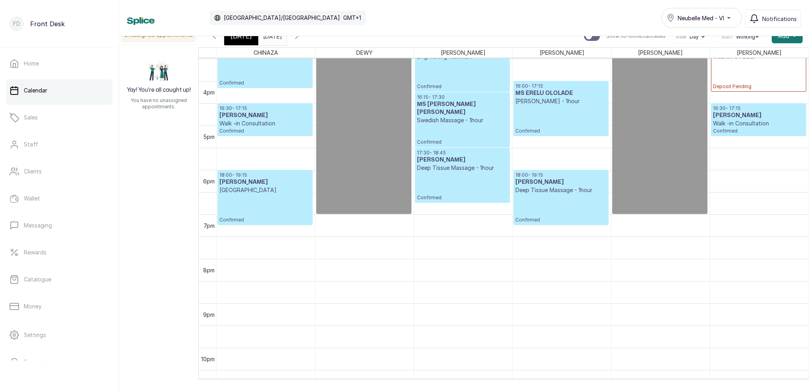
click at [237, 41] on div "[DATE]" at bounding box center [241, 36] width 34 height 18
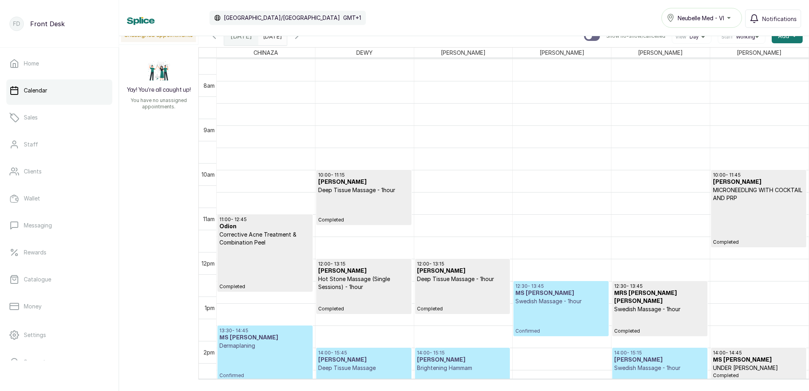
scroll to position [340, 0]
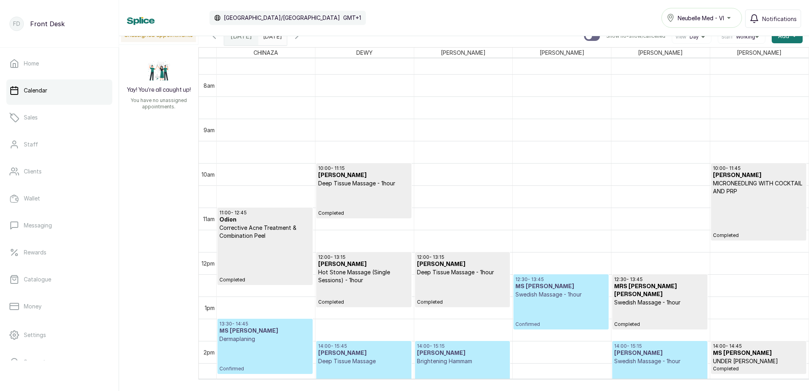
click at [302, 40] on icon "button" at bounding box center [297, 36] width 10 height 10
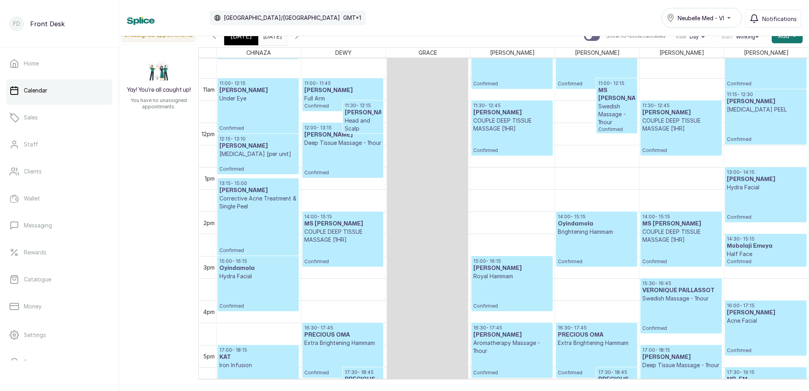
scroll to position [515, 0]
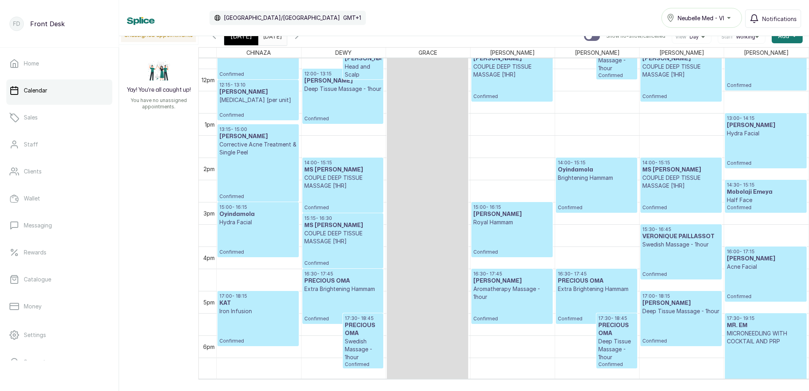
click at [302, 36] on icon "button" at bounding box center [297, 36] width 10 height 10
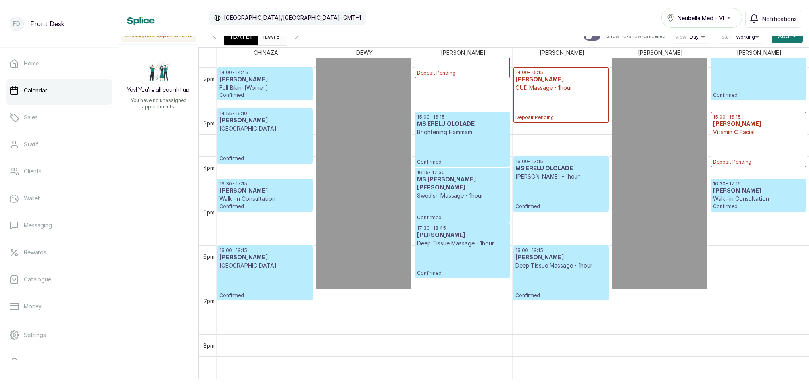
click at [271, 38] on input "[DATE]" at bounding box center [265, 33] width 13 height 13
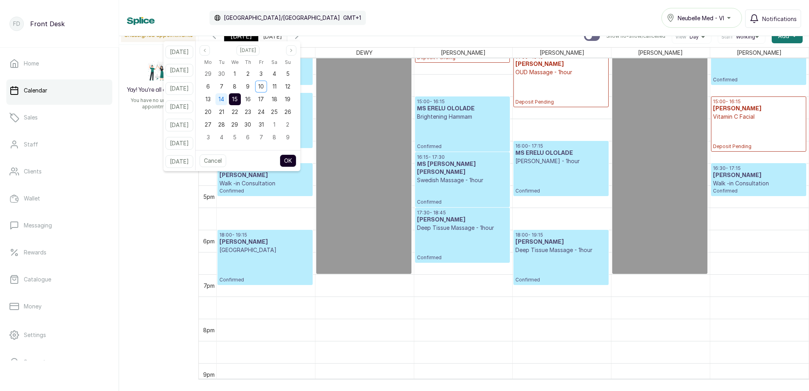
click at [224, 99] on span "14" at bounding box center [222, 99] width 6 height 7
click at [238, 100] on span "15" at bounding box center [235, 99] width 6 height 7
click at [296, 160] on button "OK" at bounding box center [288, 160] width 17 height 13
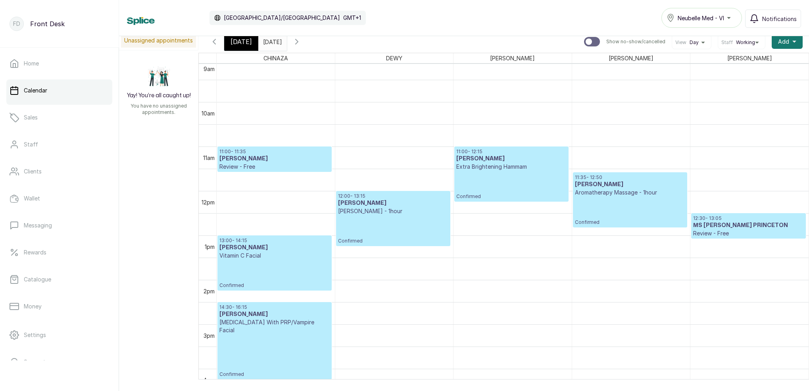
click at [238, 46] on span "[DATE]" at bounding box center [241, 42] width 21 height 10
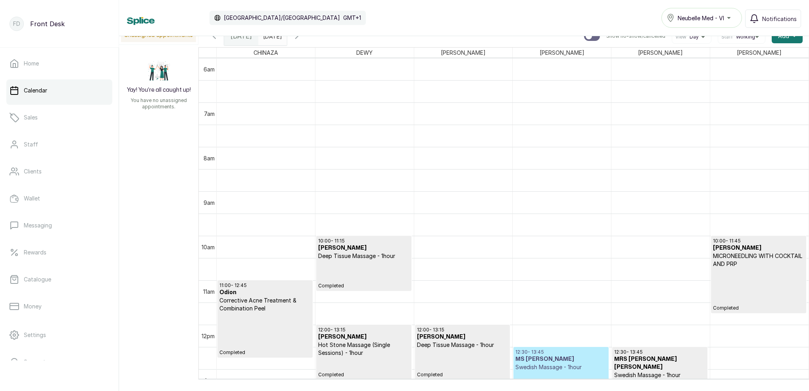
click at [244, 39] on span "[DATE]" at bounding box center [241, 36] width 21 height 10
click at [271, 39] on input "[DATE]" at bounding box center [265, 33] width 13 height 13
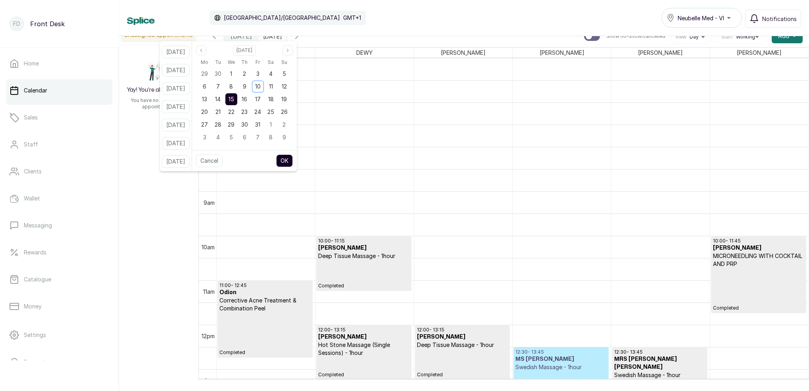
click at [332, 23] on div "Calendar [GEOGRAPHIC_DATA]/[GEOGRAPHIC_DATA] GMT+1 Neubelle Med - VI Notificati…" at bounding box center [464, 18] width 674 height 20
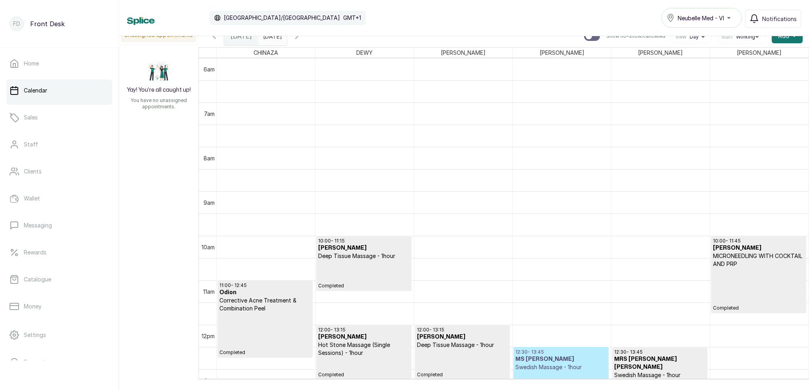
click at [240, 39] on span "[DATE]" at bounding box center [241, 36] width 21 height 10
click at [243, 37] on span "[DATE]" at bounding box center [241, 36] width 21 height 10
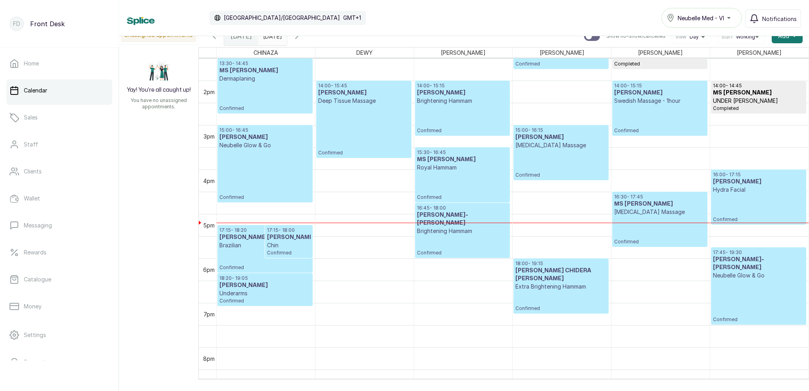
scroll to position [609, 0]
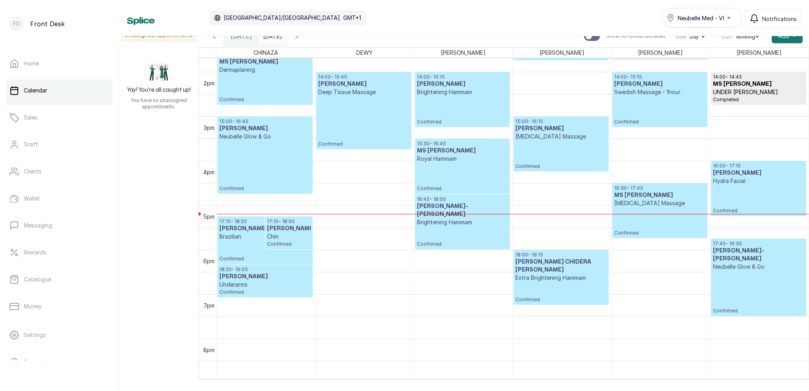
click at [271, 38] on input "[DATE]" at bounding box center [265, 33] width 13 height 13
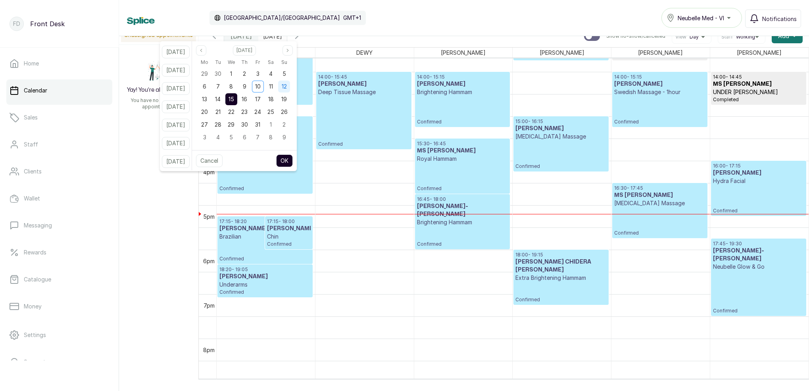
click at [287, 84] on span "12" at bounding box center [284, 86] width 5 height 7
drag, startPoint x: 291, startPoint y: 161, endPoint x: 258, endPoint y: 153, distance: 34.0
click at [291, 161] on button "OK" at bounding box center [284, 160] width 17 height 13
type input "[DATE]"
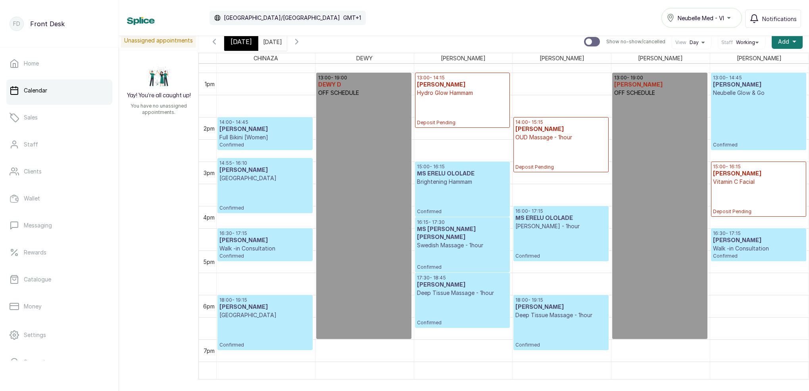
scroll to position [569, 0]
click at [727, 244] on h3 "[PERSON_NAME]" at bounding box center [758, 240] width 91 height 8
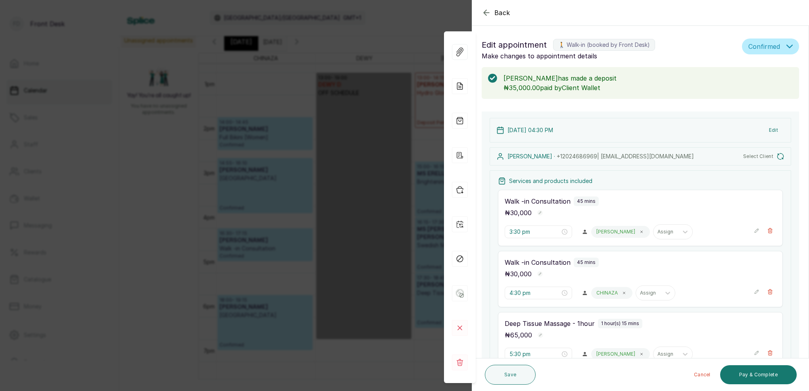
type input "4:30 pm"
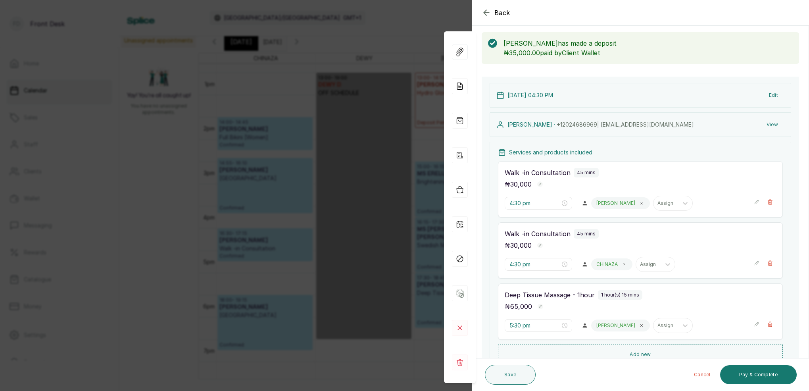
scroll to position [32, 0]
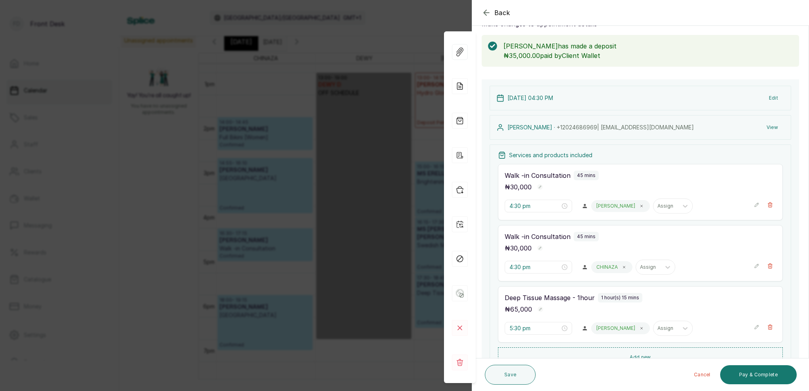
click at [483, 15] on icon "button" at bounding box center [487, 13] width 10 height 10
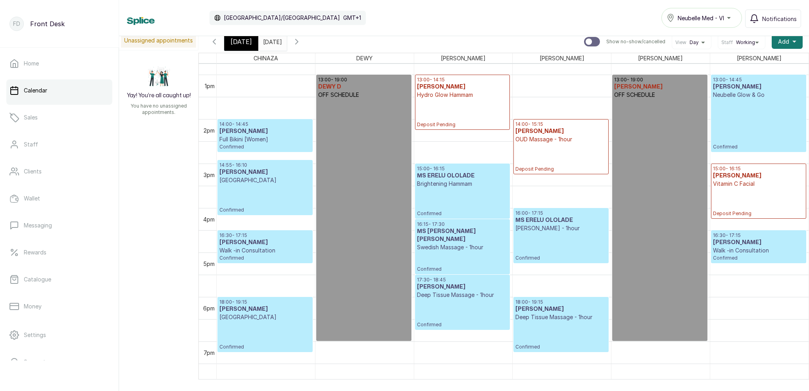
scroll to position [569, 0]
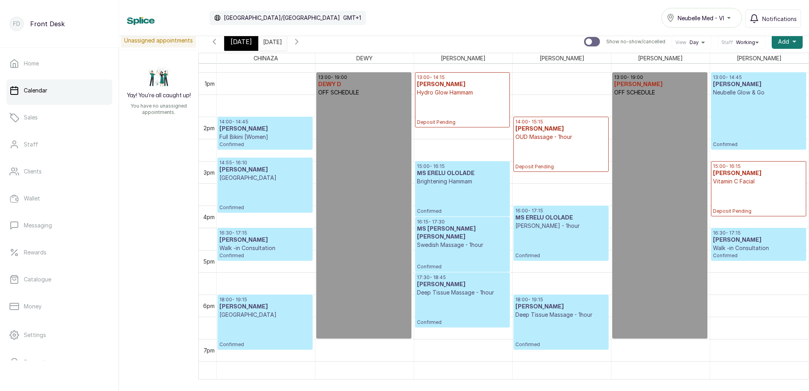
click at [730, 250] on p "Walk -in Consultation" at bounding box center [758, 248] width 91 height 8
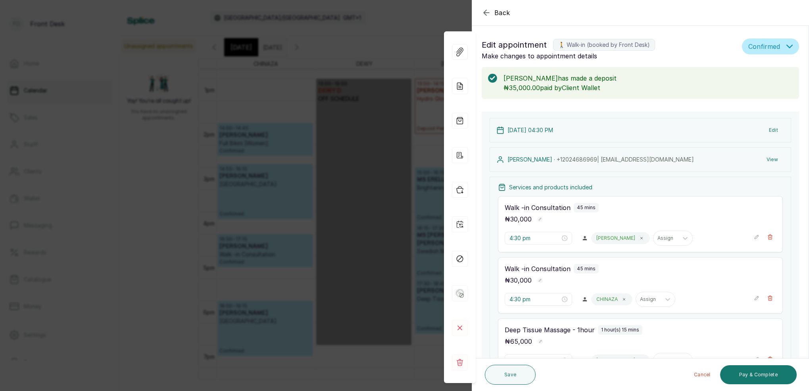
scroll to position [0, 0]
click at [486, 15] on icon "button" at bounding box center [486, 12] width 5 height 5
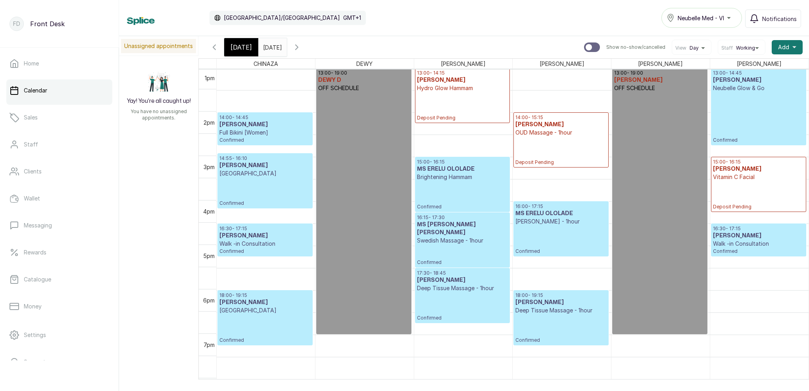
scroll to position [581, 0]
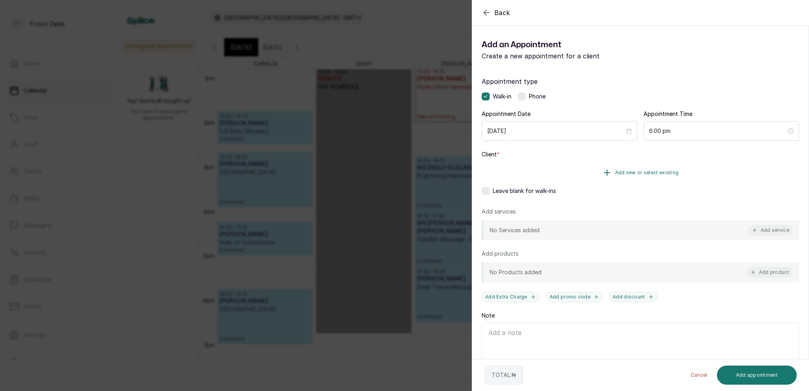
click at [660, 172] on span "Add new or select existing" at bounding box center [647, 172] width 64 height 6
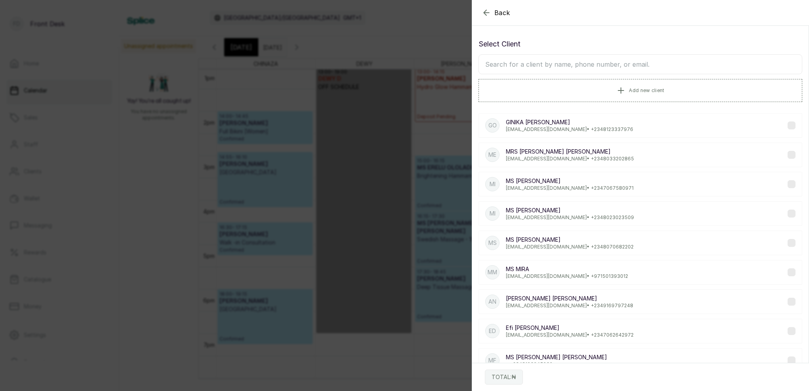
click at [590, 65] on input "text" at bounding box center [641, 64] width 324 height 20
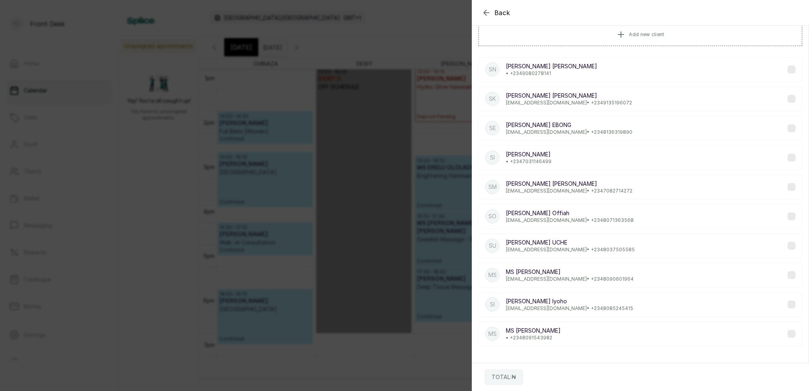
scroll to position [56, 0]
type input "[PERSON_NAME]"
click at [530, 279] on p "[EMAIL_ADDRESS][DOMAIN_NAME] • [PHONE_NUMBER]" at bounding box center [570, 279] width 128 height 6
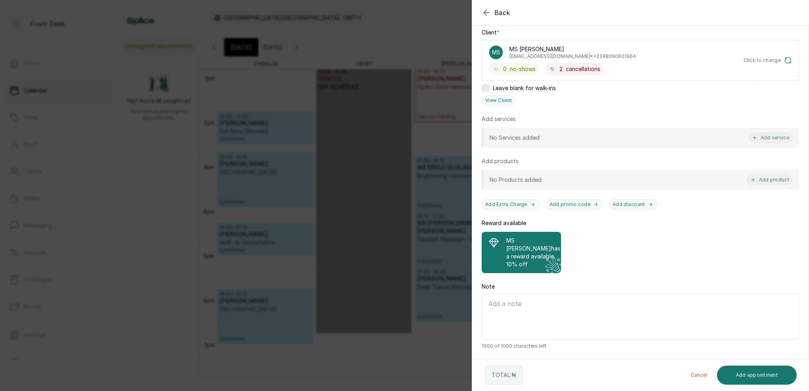
scroll to position [122, 0]
drag, startPoint x: 548, startPoint y: 265, endPoint x: 542, endPoint y: 265, distance: 5.2
click at [547, 265] on p "10% off" at bounding box center [533, 264] width 54 height 8
click at [777, 138] on button "Add service" at bounding box center [770, 138] width 44 height 10
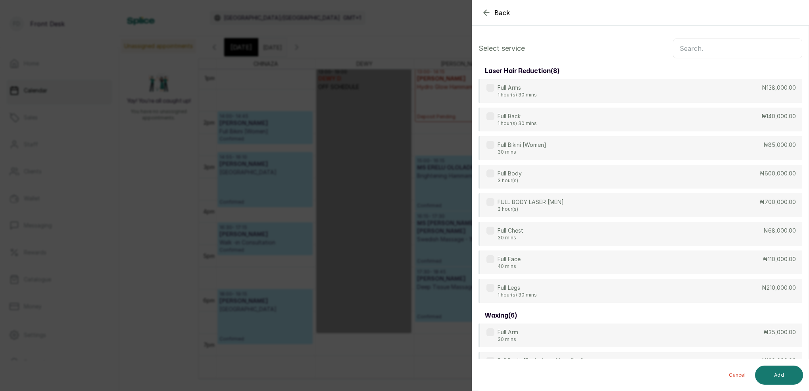
scroll to position [0, 0]
click at [728, 50] on input "text" at bounding box center [737, 48] width 129 height 20
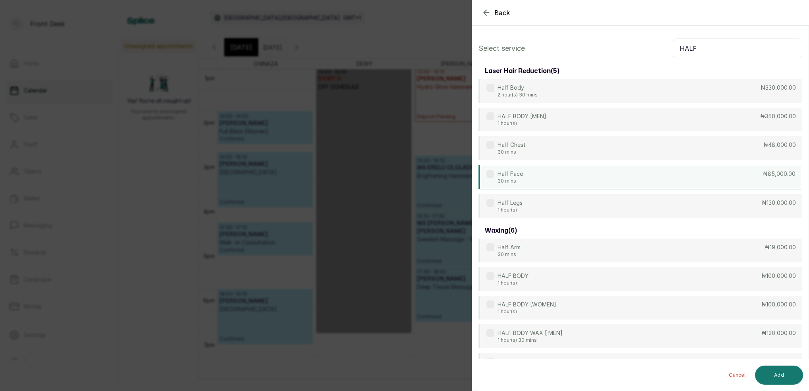
type input "HALF"
click at [582, 181] on div "Half Face 30 mins ₦85,000.00" at bounding box center [641, 177] width 324 height 25
click at [571, 186] on div "Half Face 30 mins ₦85,000.00" at bounding box center [641, 177] width 324 height 25
drag, startPoint x: 569, startPoint y: 216, endPoint x: 576, endPoint y: 218, distance: 7.0
click at [571, 216] on div "Half Legs 1 hour(s) ₦130,000.00" at bounding box center [641, 205] width 324 height 24
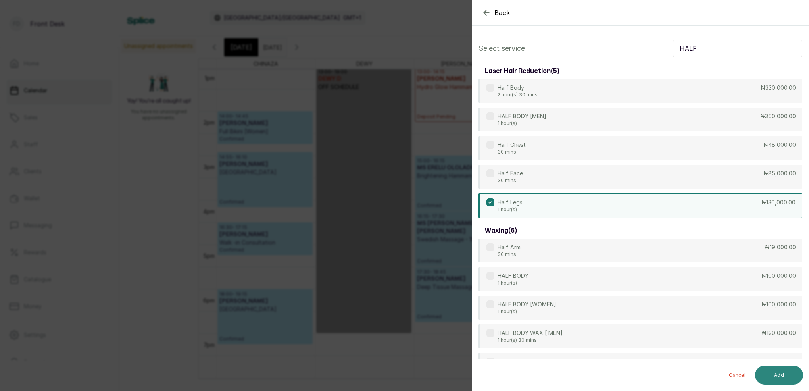
click at [783, 379] on button "Add" at bounding box center [779, 374] width 48 height 19
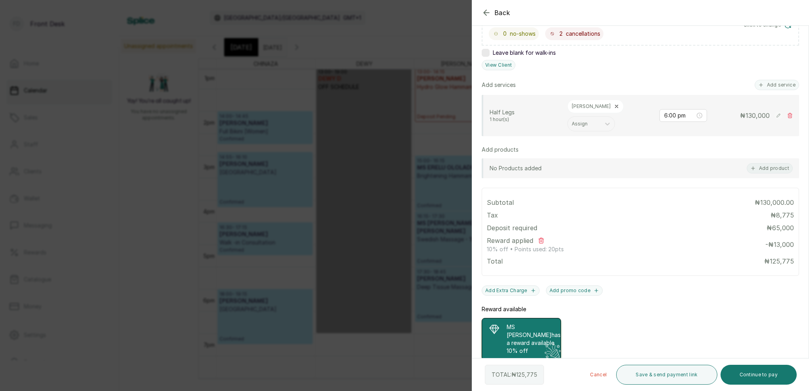
scroll to position [158, 0]
click at [782, 85] on button "Add service" at bounding box center [777, 84] width 44 height 10
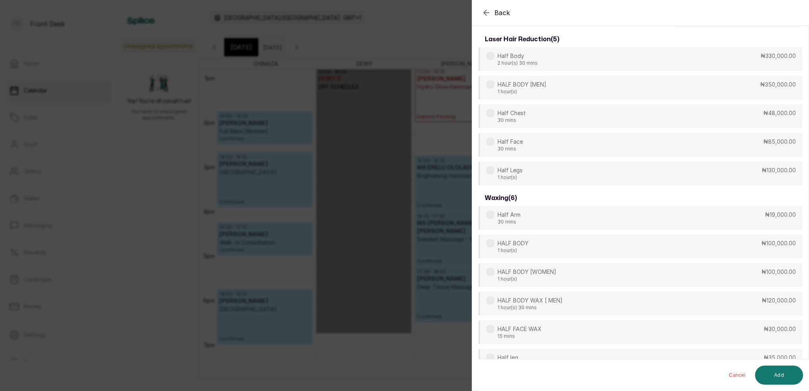
scroll to position [0, 0]
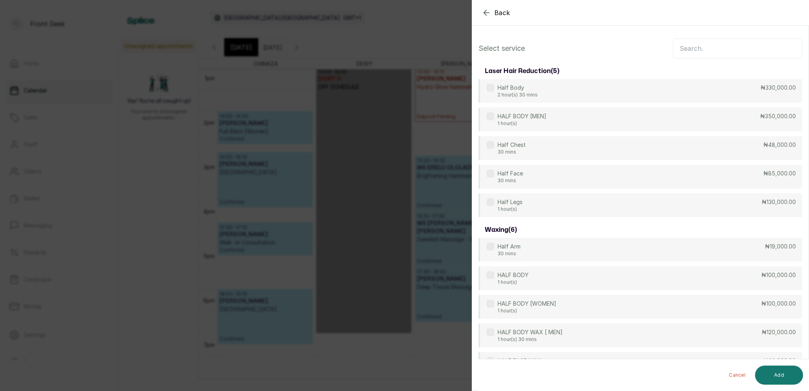
click at [740, 40] on input "text" at bounding box center [737, 48] width 129 height 20
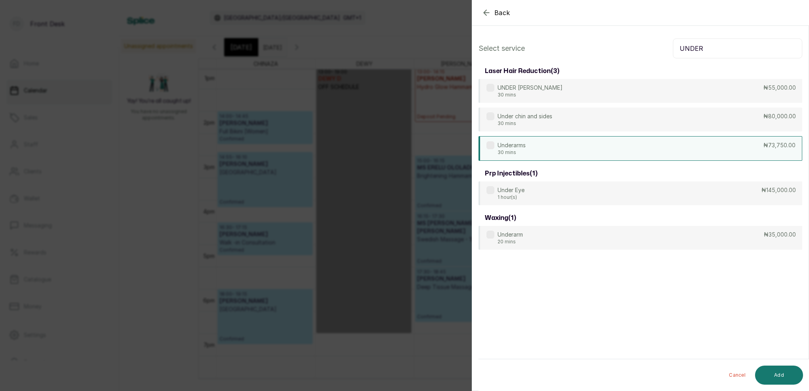
type input "UNDER"
click at [527, 150] on div "Underarms 30 mins ₦73,750.00" at bounding box center [641, 148] width 324 height 25
click at [787, 378] on button "Add" at bounding box center [779, 374] width 48 height 19
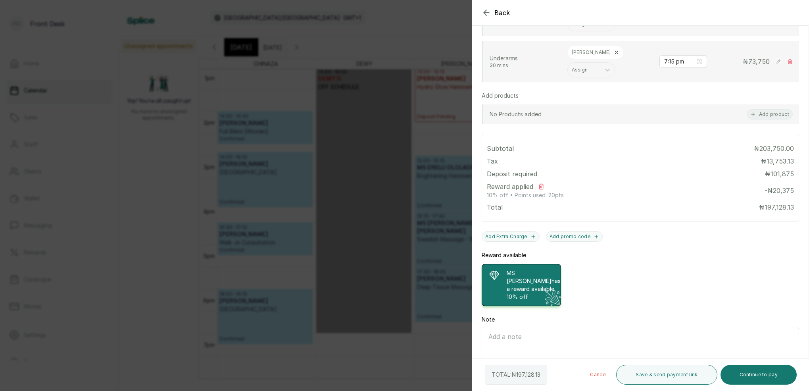
scroll to position [257, 0]
click at [674, 371] on button "Save & send payment link" at bounding box center [666, 375] width 101 height 20
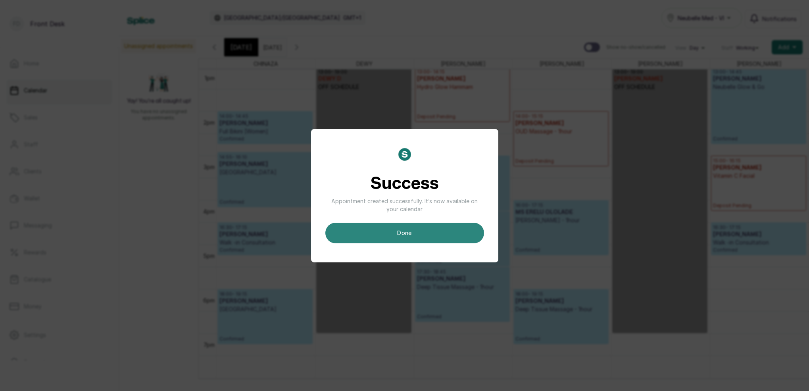
click at [415, 235] on button "done" at bounding box center [404, 233] width 159 height 21
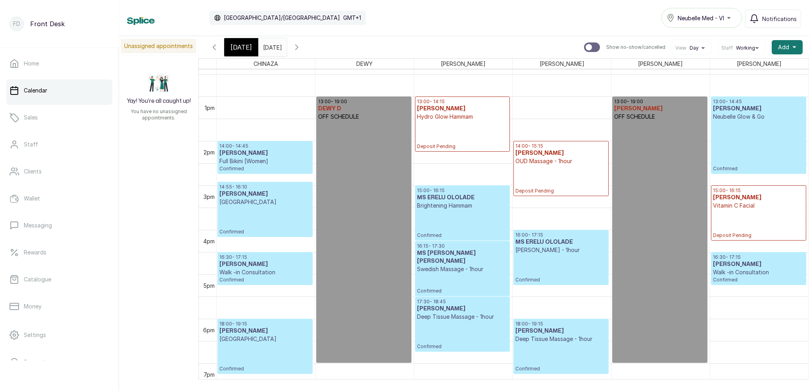
scroll to position [592, 0]
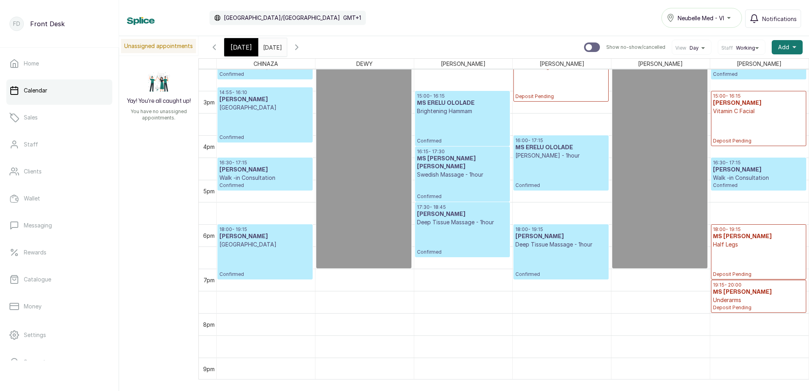
click at [735, 303] on p "Underarms" at bounding box center [758, 300] width 91 height 8
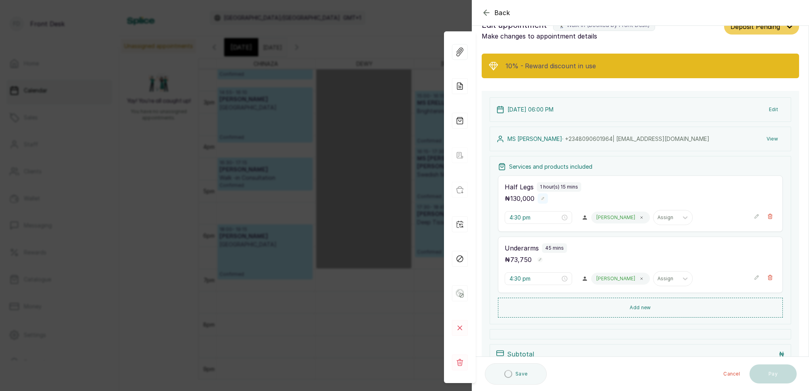
type input "6:00 pm"
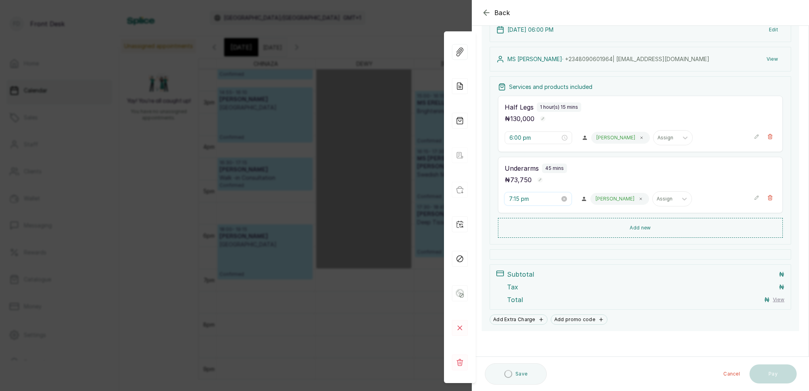
click at [519, 200] on input "7:15 pm" at bounding box center [534, 198] width 51 height 9
type input "7:00 pm"
drag, startPoint x: 542, startPoint y: 213, endPoint x: 554, endPoint y: 215, distance: 12.2
click at [542, 213] on div "00" at bounding box center [538, 215] width 19 height 11
click at [556, 215] on div "PM" at bounding box center [560, 216] width 19 height 11
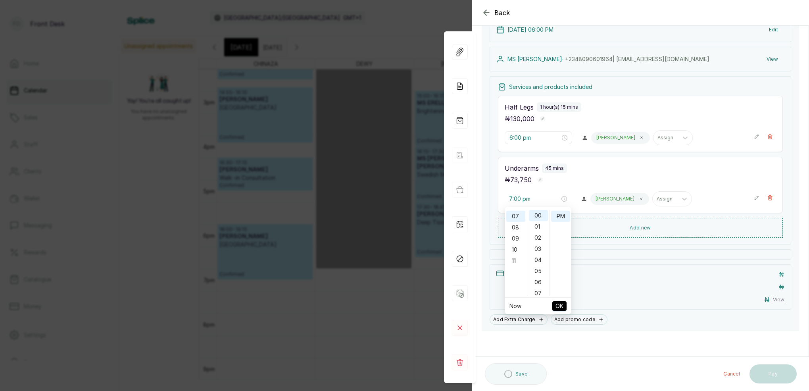
drag, startPoint x: 557, startPoint y: 305, endPoint x: 555, endPoint y: 300, distance: 5.0
click at [557, 305] on span "OK" at bounding box center [560, 305] width 8 height 15
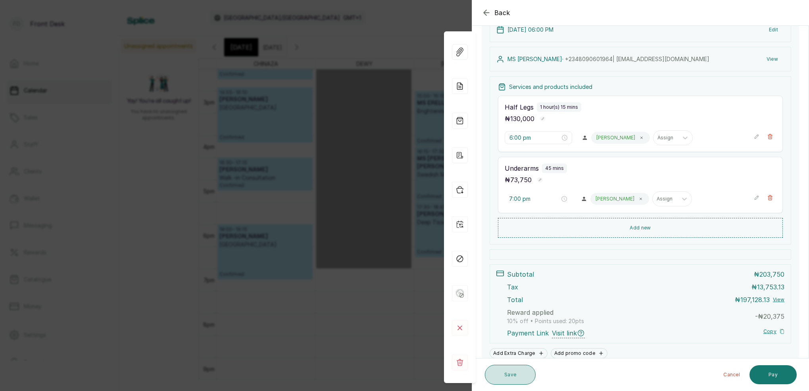
click at [527, 374] on button "Save" at bounding box center [510, 375] width 51 height 20
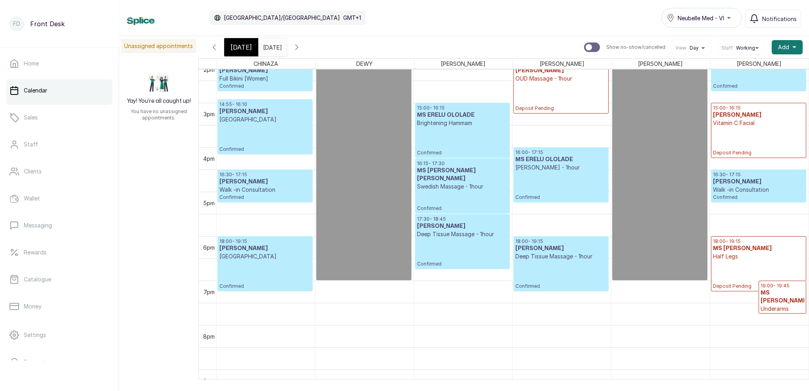
click at [781, 305] on p "Underarms" at bounding box center [783, 309] width 44 height 8
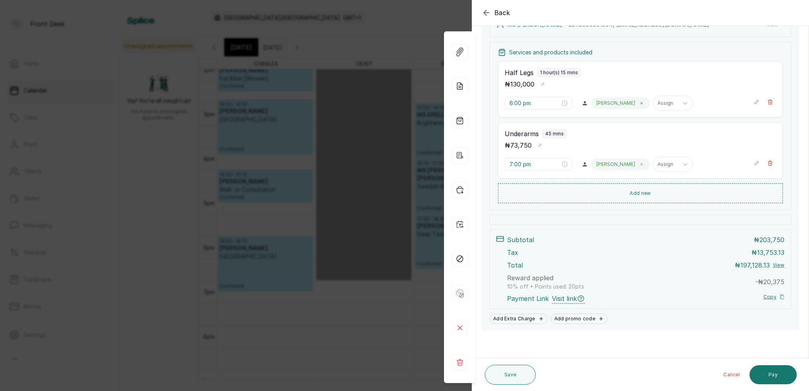
scroll to position [133, 0]
click at [510, 372] on button "Save" at bounding box center [510, 375] width 51 height 20
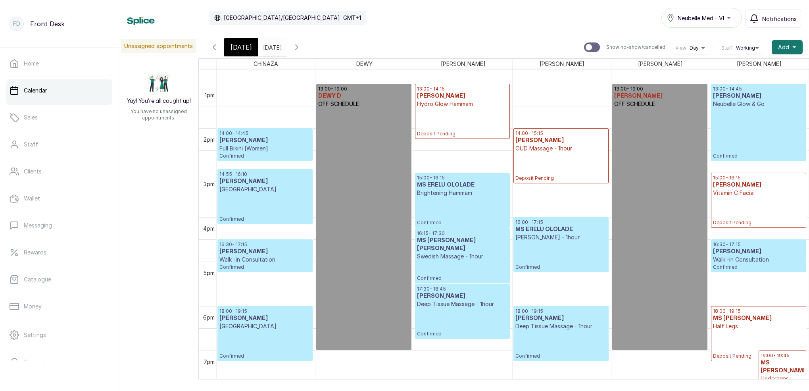
scroll to position [563, 0]
click at [271, 47] on input "[DATE]" at bounding box center [265, 44] width 13 height 13
click at [454, 22] on div "Calendar [GEOGRAPHIC_DATA]/[GEOGRAPHIC_DATA] GMT+1 Neubelle Med - VI Notificati…" at bounding box center [464, 18] width 674 height 20
click at [49, 175] on link "Clients" at bounding box center [59, 171] width 106 height 22
